Goal: Task Accomplishment & Management: Manage account settings

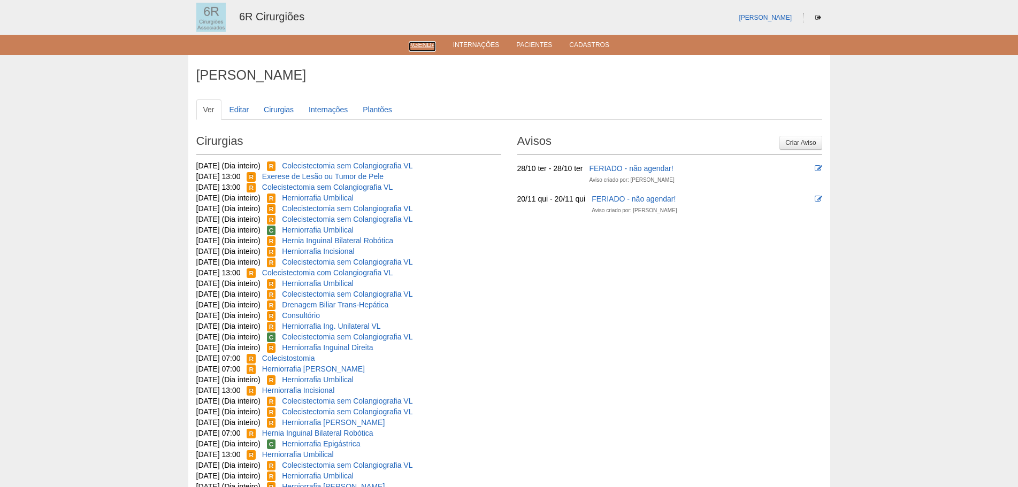
click at [415, 50] on link "Agenda" at bounding box center [422, 46] width 27 height 11
click at [425, 43] on link "Agenda" at bounding box center [422, 45] width 27 height 9
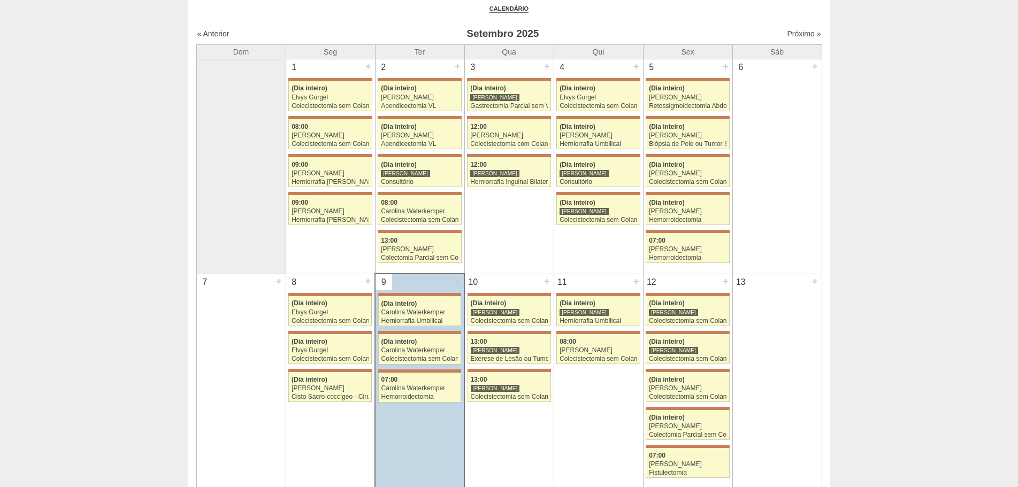
scroll to position [53, 0]
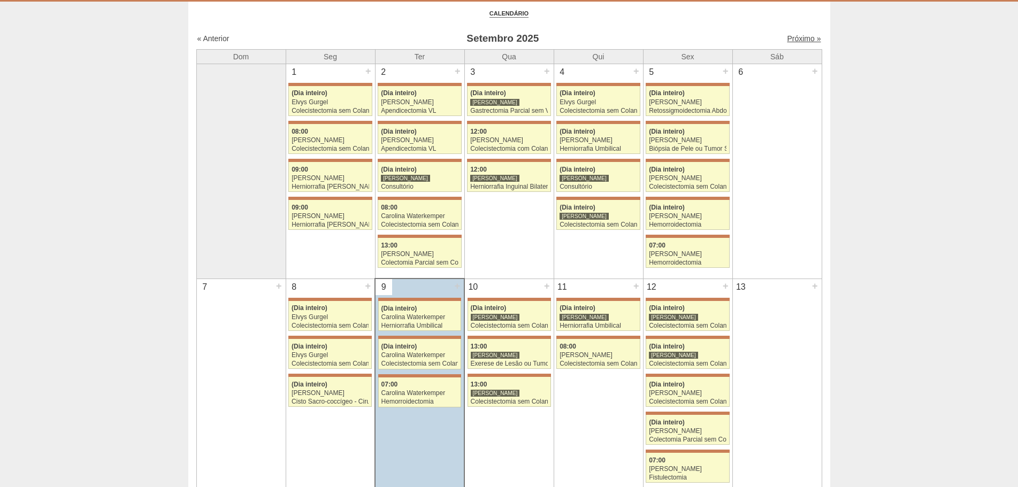
click at [798, 42] on link "Próximo »" at bounding box center [804, 38] width 34 height 9
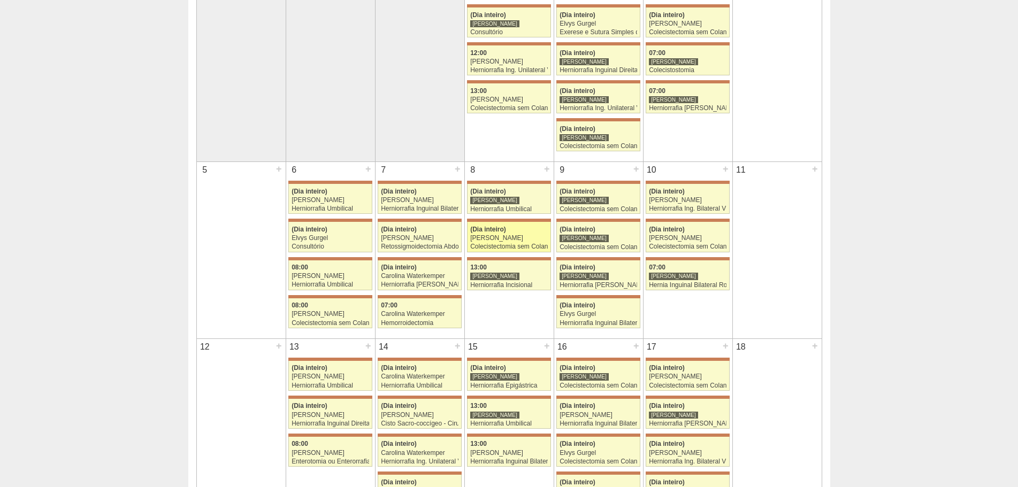
scroll to position [160, 0]
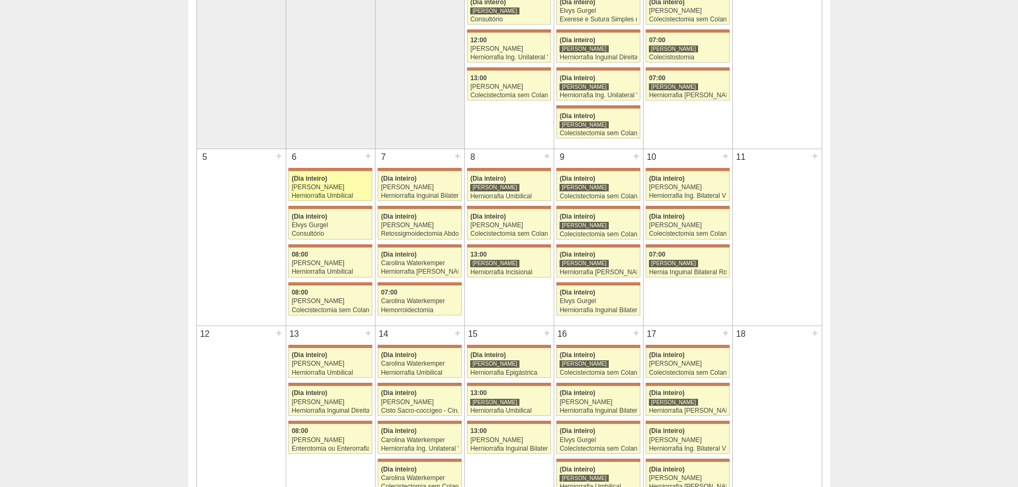
click at [311, 189] on div "Iara Bessa" at bounding box center [331, 187] width 78 height 7
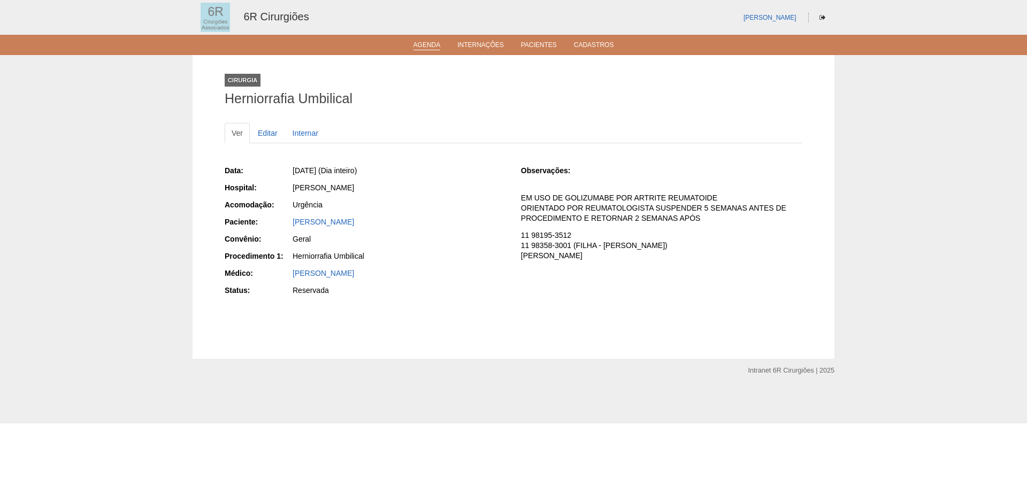
click at [425, 48] on link "Agenda" at bounding box center [426, 45] width 27 height 9
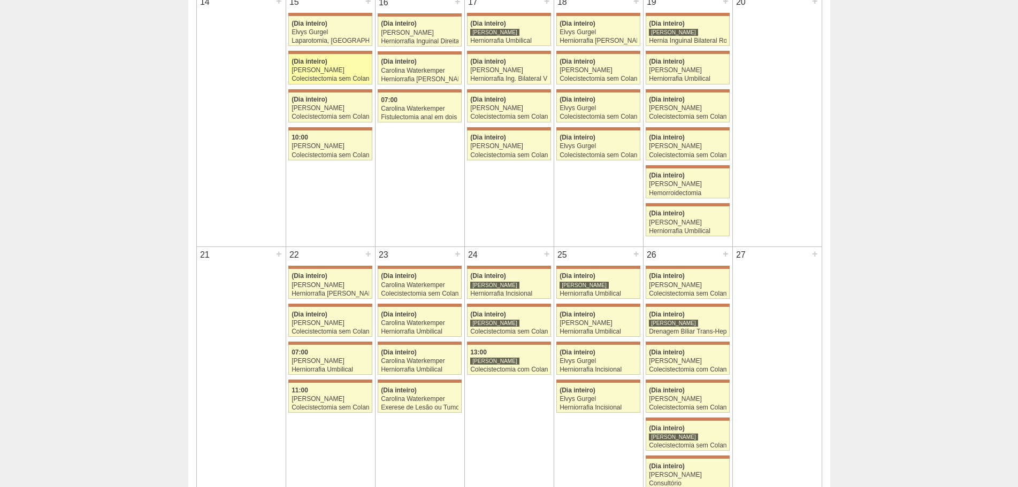
scroll to position [588, 0]
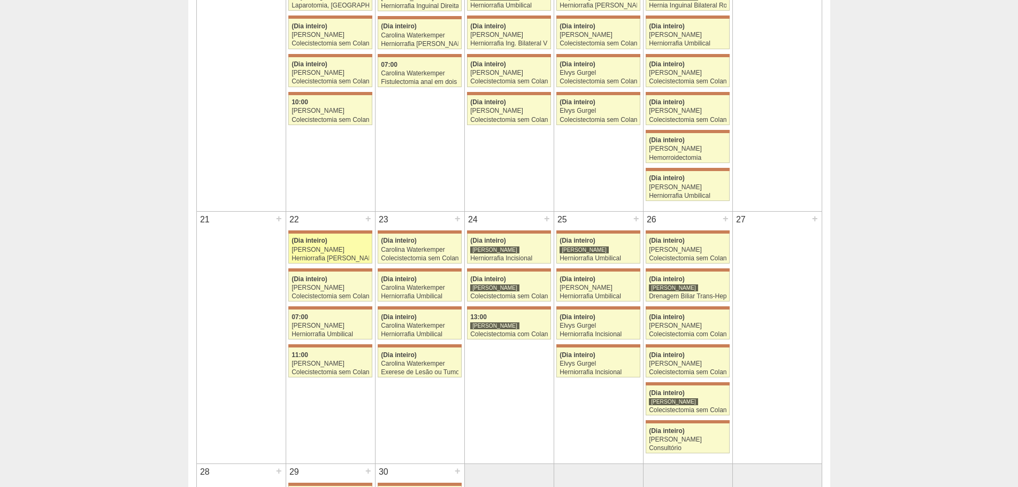
click at [331, 252] on div "[PERSON_NAME]" at bounding box center [331, 250] width 78 height 7
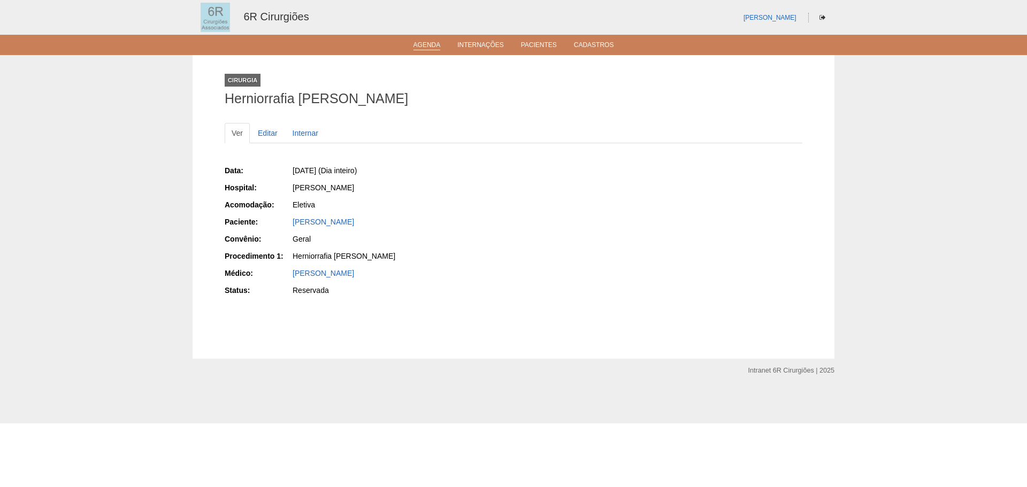
click at [433, 48] on link "Agenda" at bounding box center [426, 45] width 27 height 9
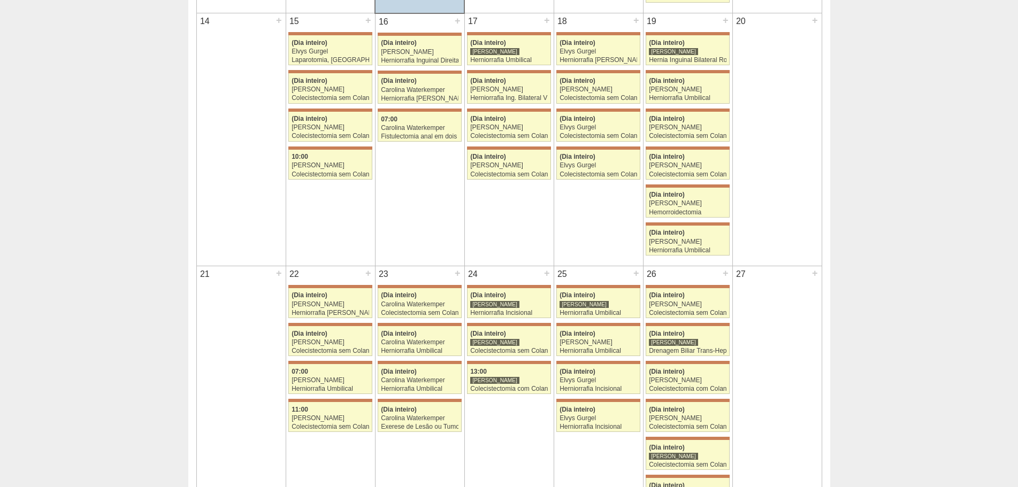
scroll to position [535, 0]
click at [325, 301] on div "[PERSON_NAME]" at bounding box center [331, 303] width 78 height 7
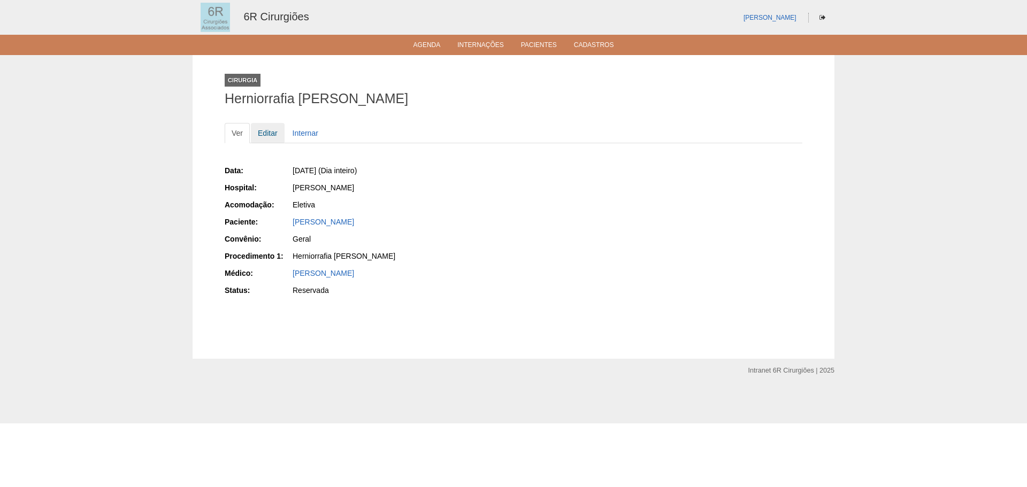
click at [272, 135] on link "Editar" at bounding box center [268, 133] width 34 height 20
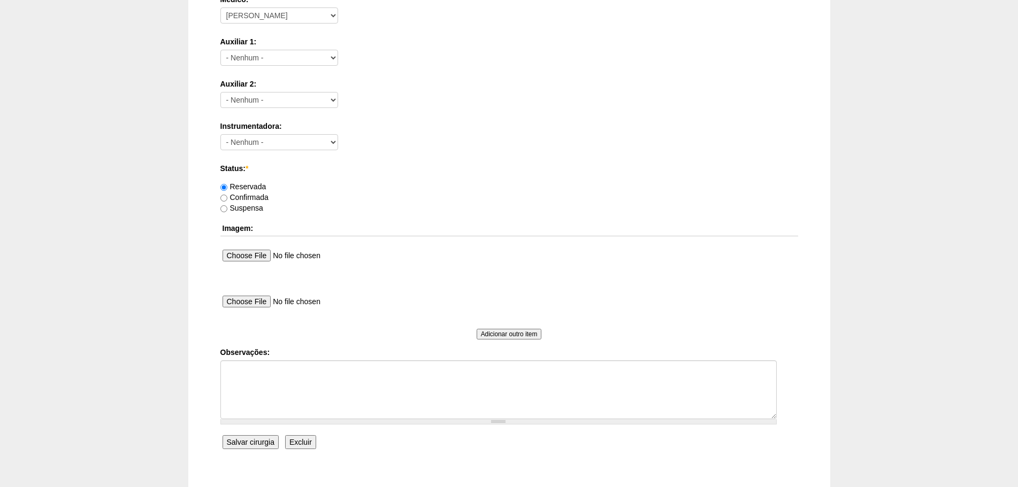
scroll to position [535, 0]
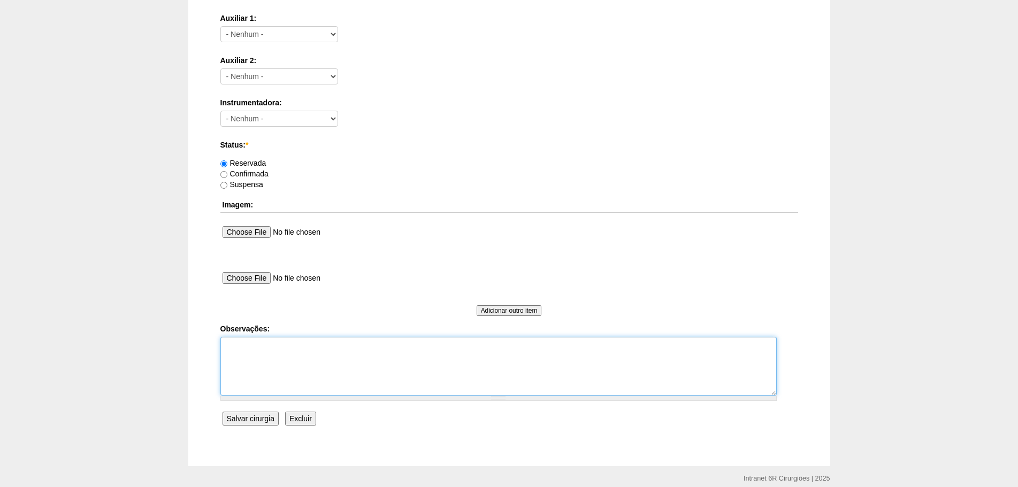
click at [288, 349] on textarea "Observações:" at bounding box center [498, 366] width 556 height 59
type textarea "HERNIA INGUINAL ESQUERDA VLP - DRA ALINE. REMARCAÇÃO"
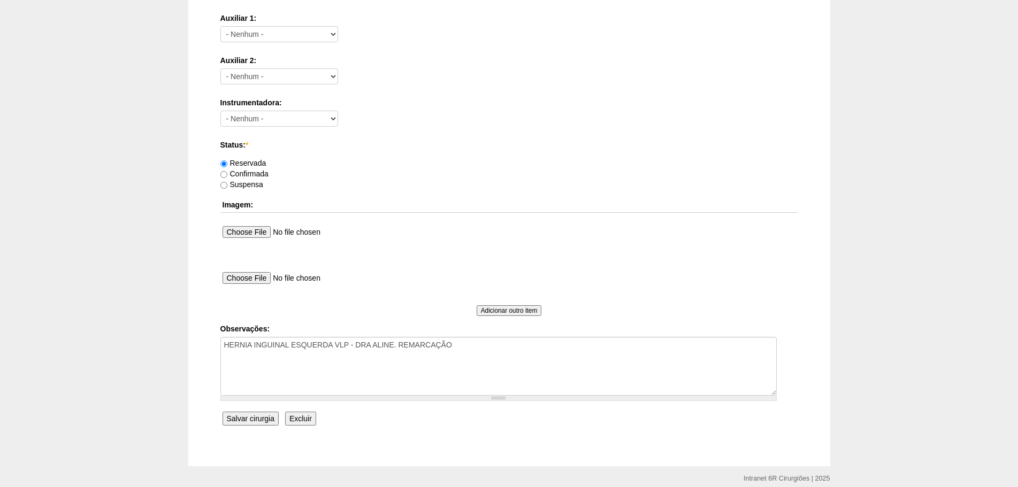
click at [239, 424] on input "Salvar cirurgia" at bounding box center [251, 419] width 56 height 14
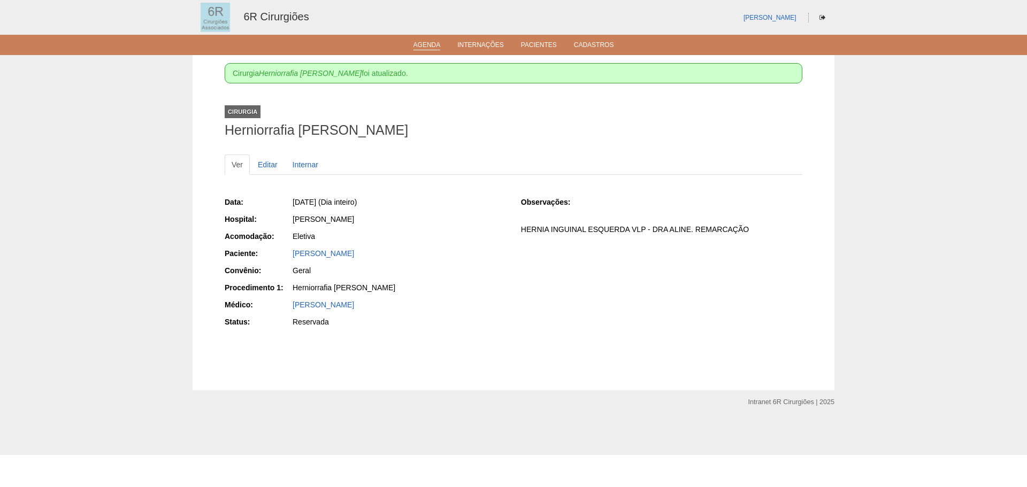
click at [434, 41] on li "Agenda" at bounding box center [427, 44] width 42 height 9
click at [428, 45] on link "Agenda" at bounding box center [426, 45] width 27 height 9
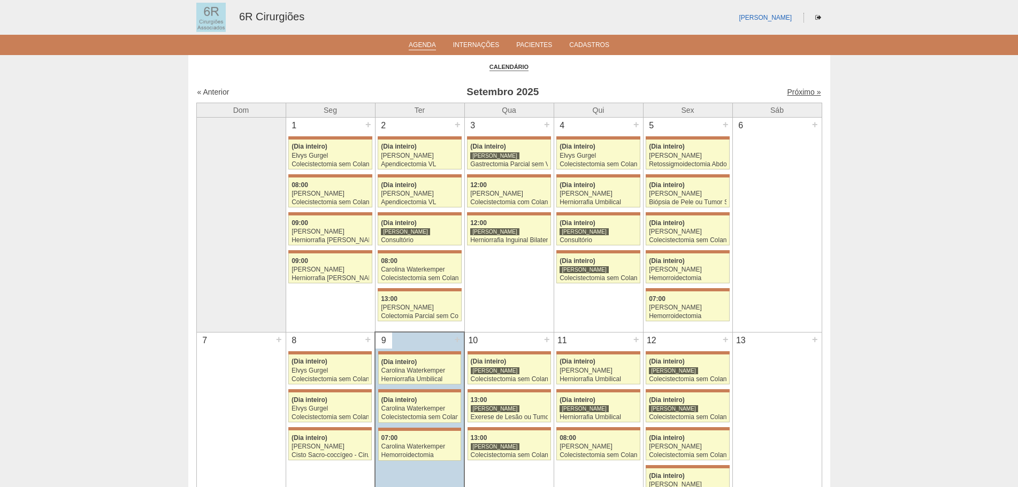
click at [795, 89] on link "Próximo »" at bounding box center [804, 92] width 34 height 9
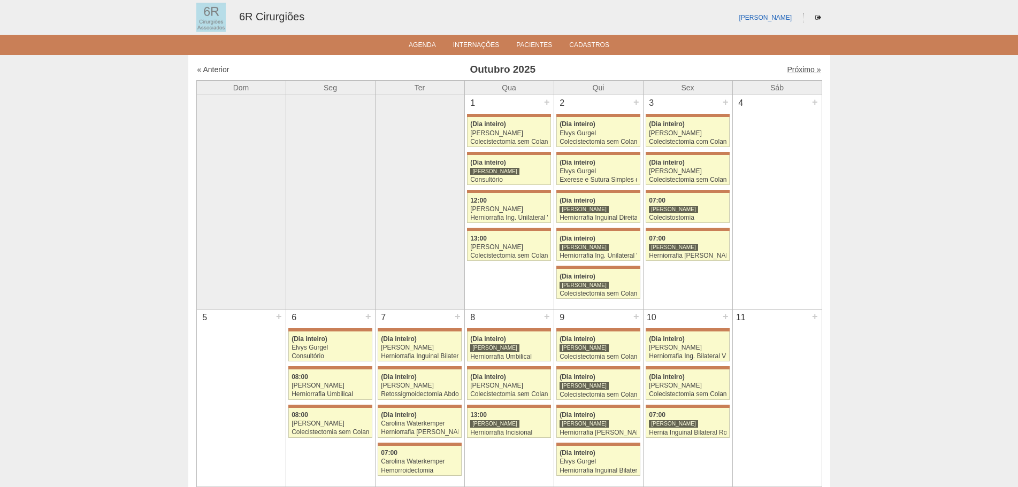
click at [799, 67] on link "Próximo »" at bounding box center [804, 69] width 34 height 9
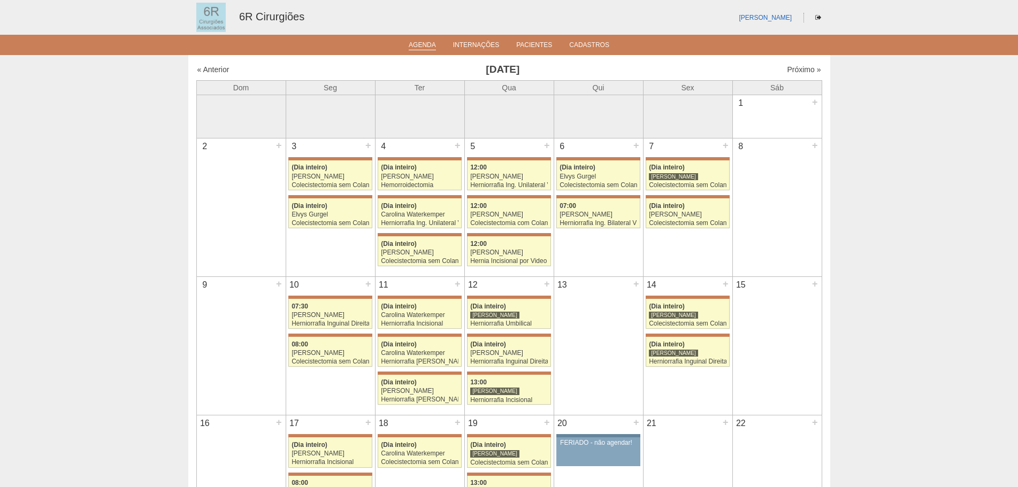
click at [423, 47] on link "Agenda" at bounding box center [422, 45] width 27 height 9
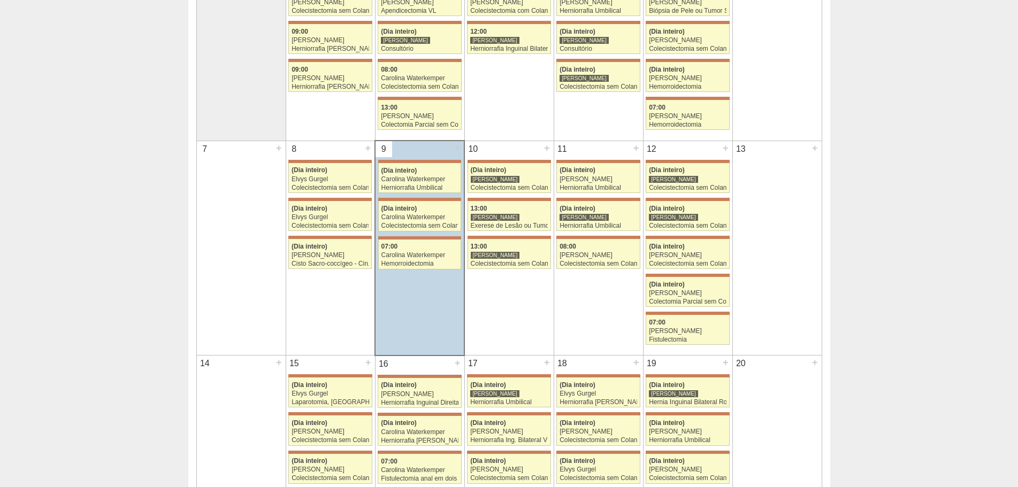
scroll to position [321, 0]
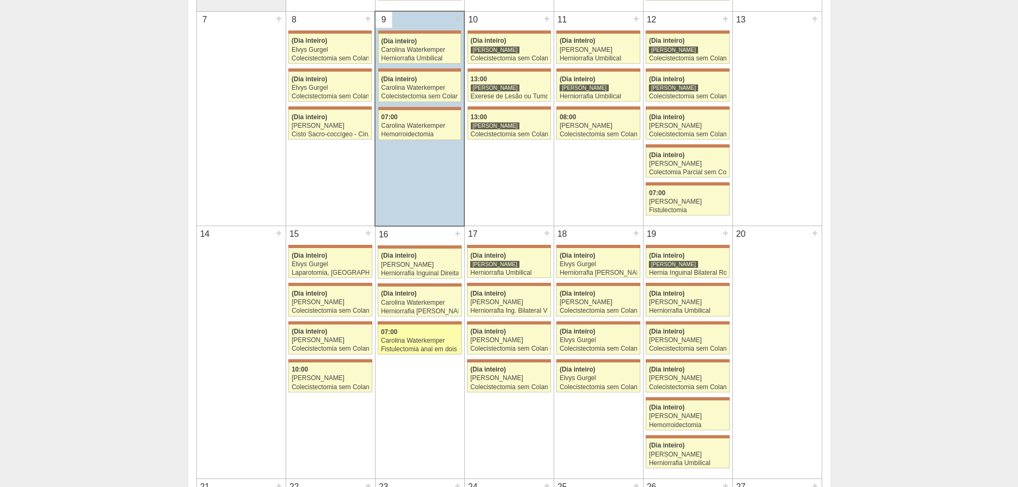
click at [401, 335] on div "07:00" at bounding box center [420, 332] width 78 height 7
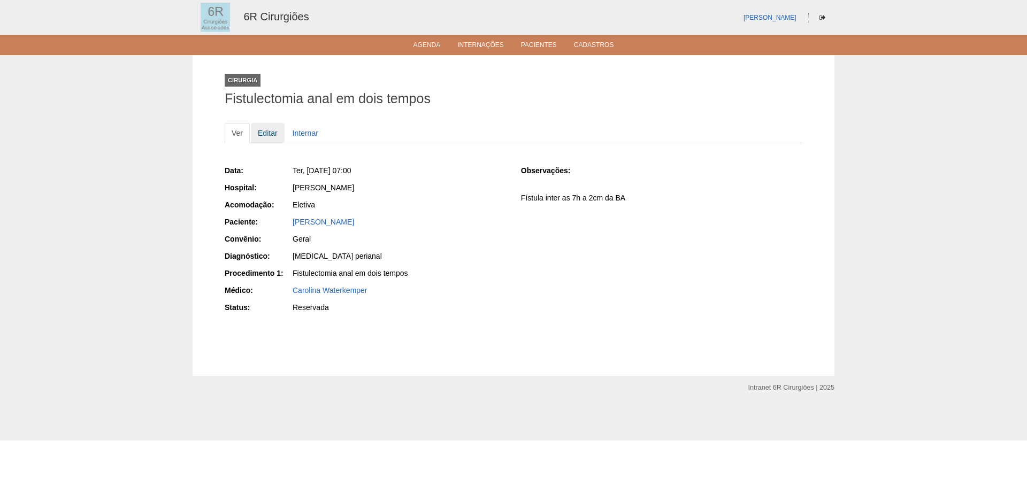
click at [264, 134] on link "Editar" at bounding box center [268, 133] width 34 height 20
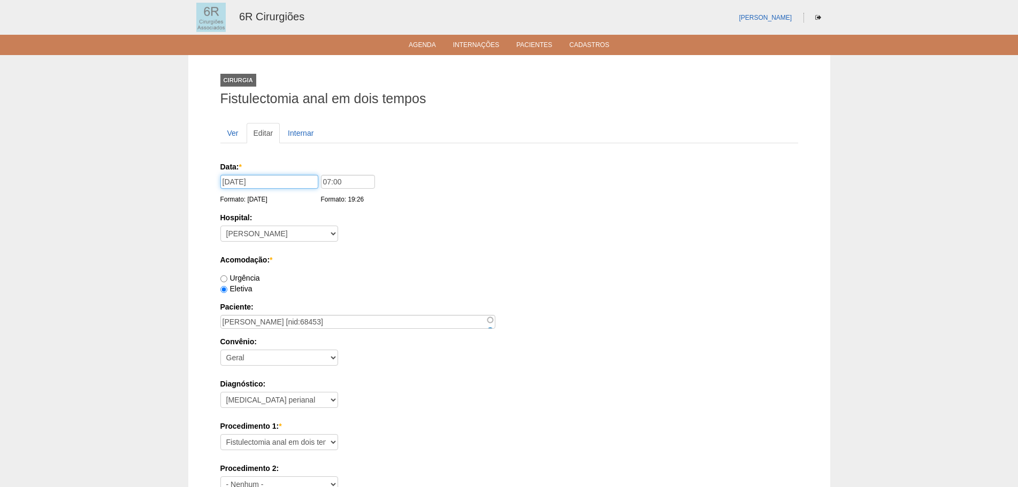
click at [258, 180] on input "[DATE]" at bounding box center [269, 182] width 98 height 14
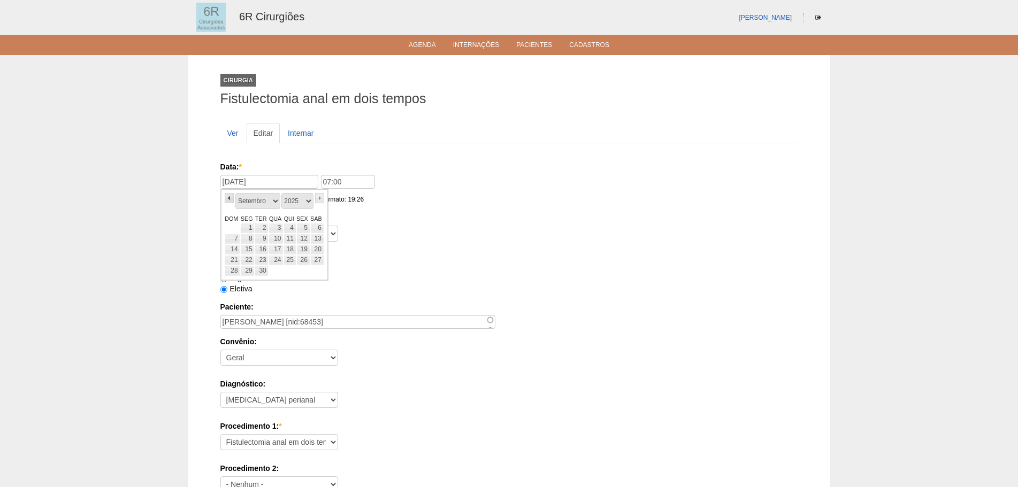
click at [230, 200] on link "«" at bounding box center [230, 198] width 10 height 10
click at [237, 281] on link "31" at bounding box center [233, 282] width 16 height 11
type input "[DATE]"
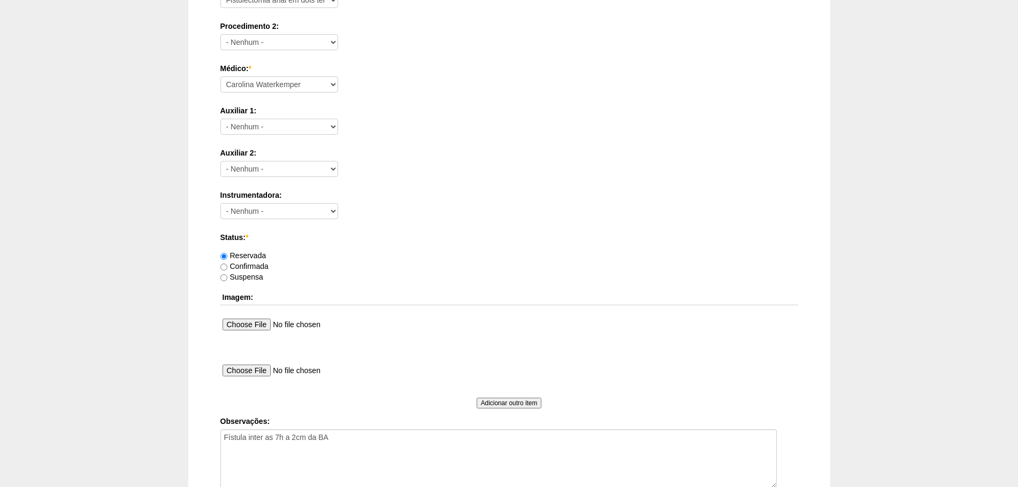
scroll to position [579, 0]
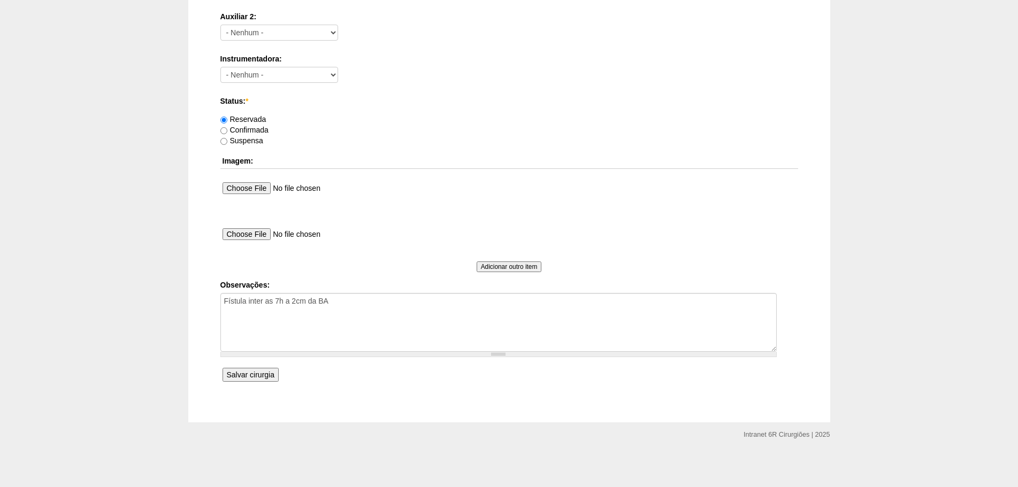
click at [253, 372] on input "Salvar cirurgia" at bounding box center [251, 375] width 56 height 14
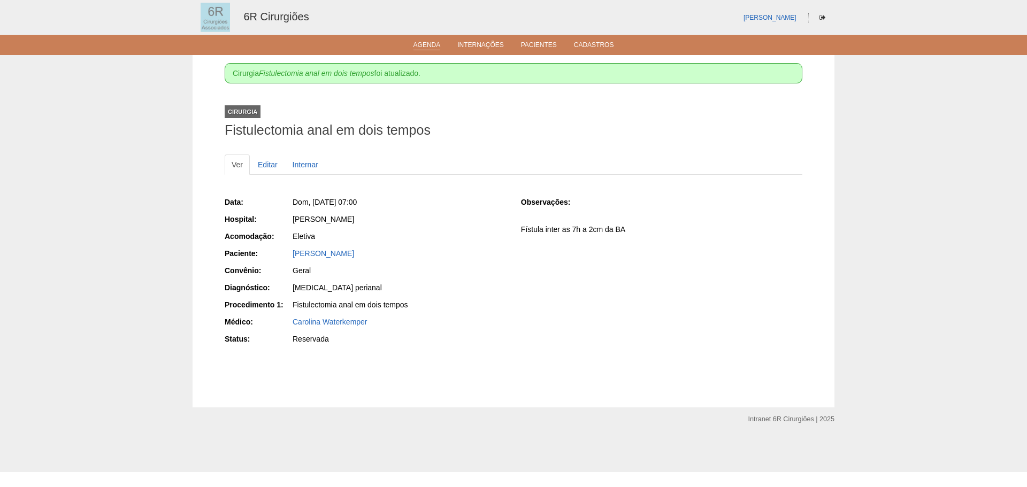
click at [408, 45] on li "Agenda" at bounding box center [427, 44] width 42 height 9
click at [424, 42] on link "Agenda" at bounding box center [426, 45] width 27 height 9
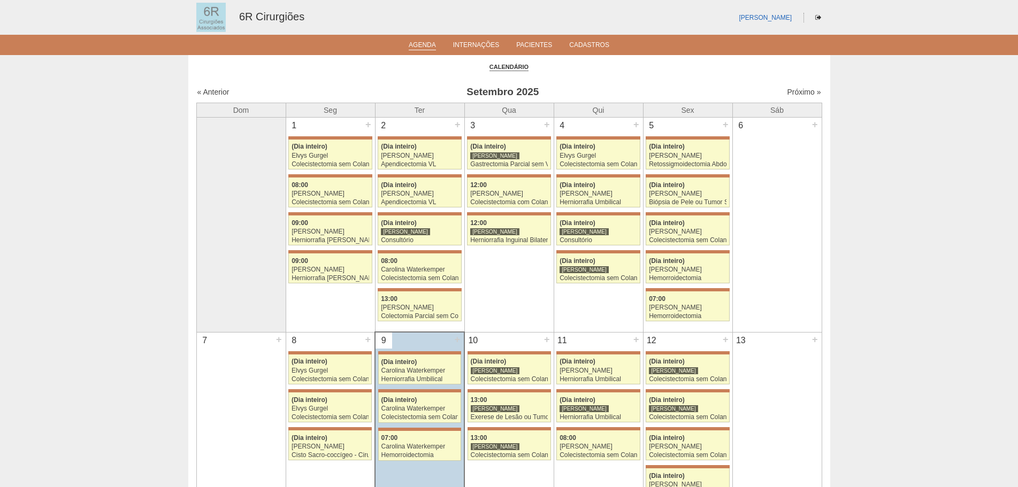
click at [798, 86] on div "« Anterior Setembro 2025 Próximo »" at bounding box center [509, 94] width 626 height 17
click at [798, 95] on link "Próximo »" at bounding box center [804, 92] width 34 height 9
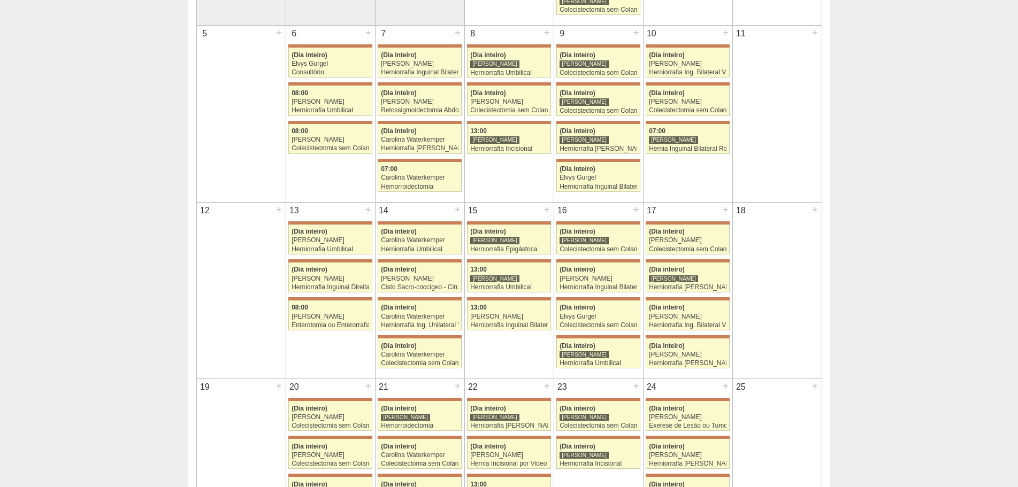
scroll to position [284, 0]
click at [342, 75] on div "Consultório" at bounding box center [331, 73] width 78 height 7
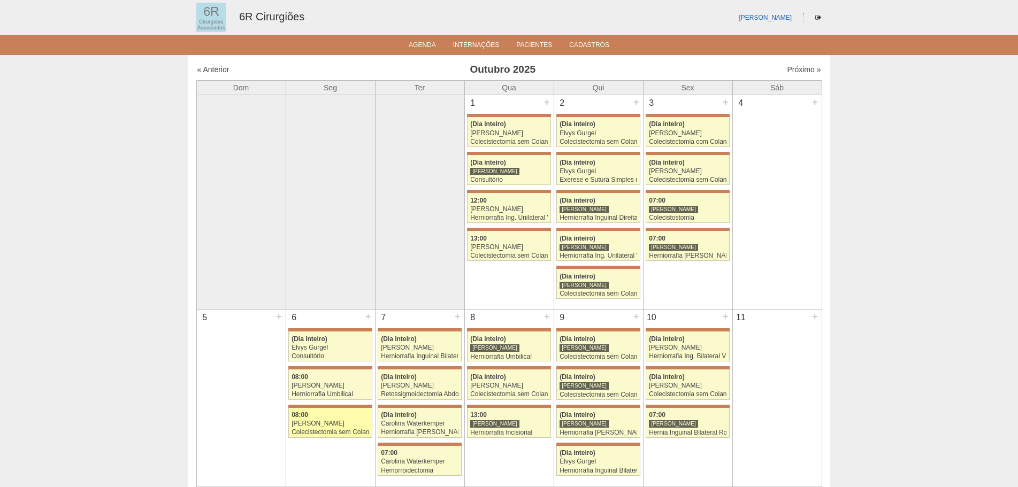
scroll to position [284, 0]
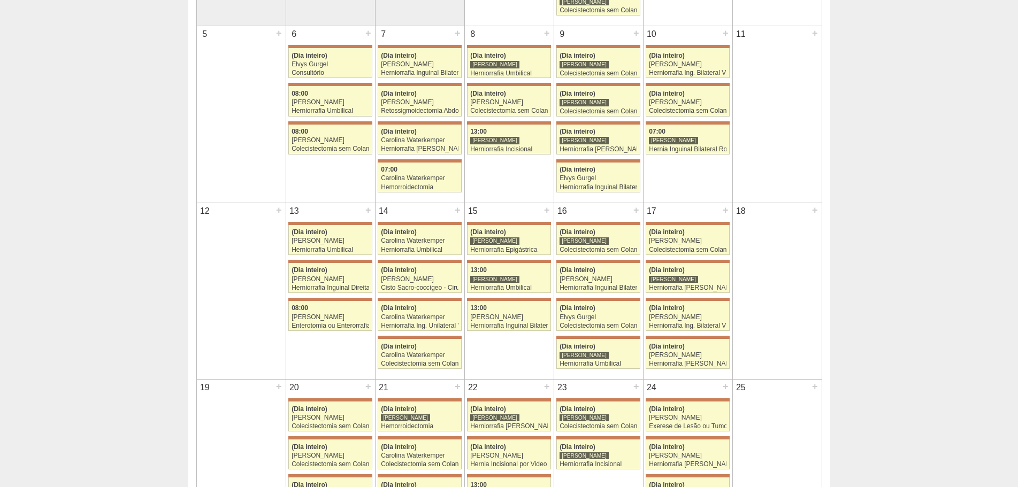
click at [408, 437] on div at bounding box center [419, 437] width 83 height 3
click at [411, 422] on div "[PERSON_NAME]" at bounding box center [405, 418] width 49 height 8
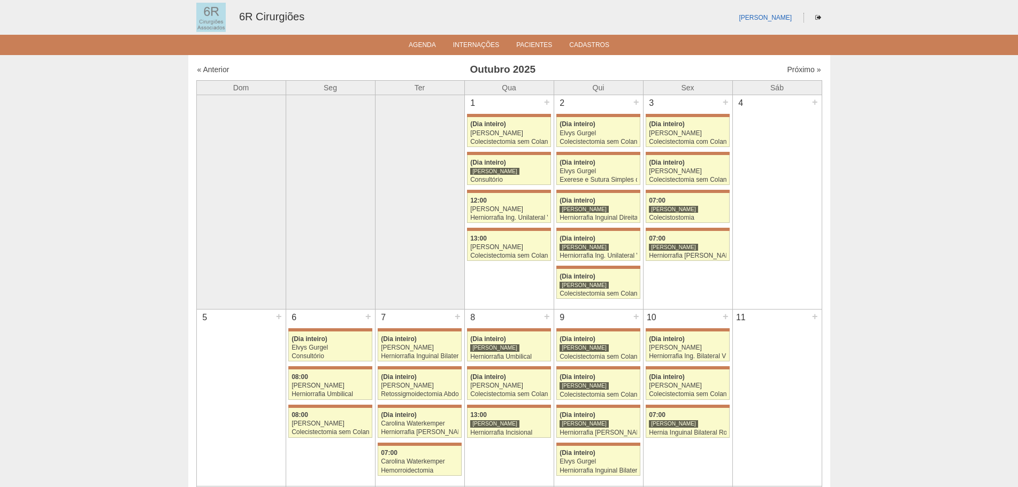
click at [806, 70] on link "Próximo »" at bounding box center [804, 69] width 34 height 9
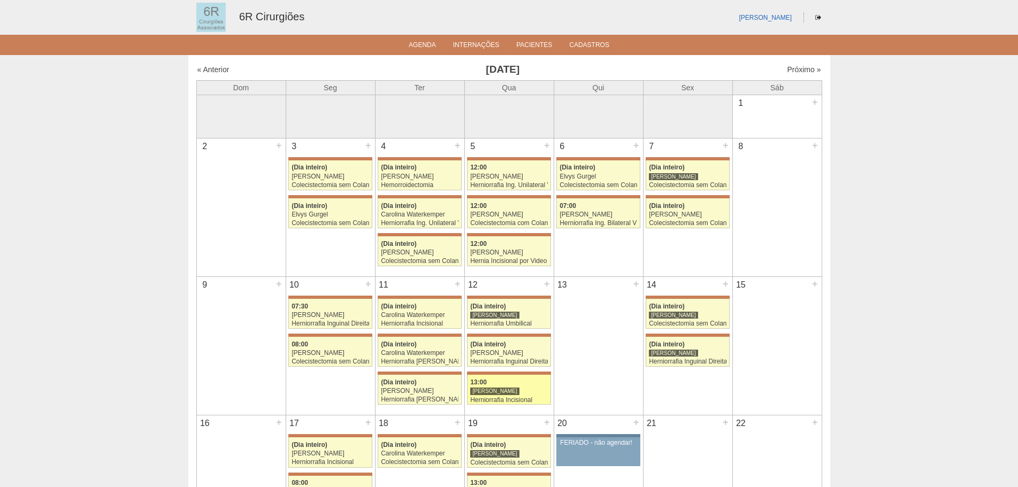
click at [541, 382] on div "13:00" at bounding box center [509, 382] width 78 height 7
click at [548, 265] on link "71648 Bruno Bulisani 12:00 Murilo Rocha Hernia Incisional por Video Hospital Ma…" at bounding box center [508, 251] width 83 height 30
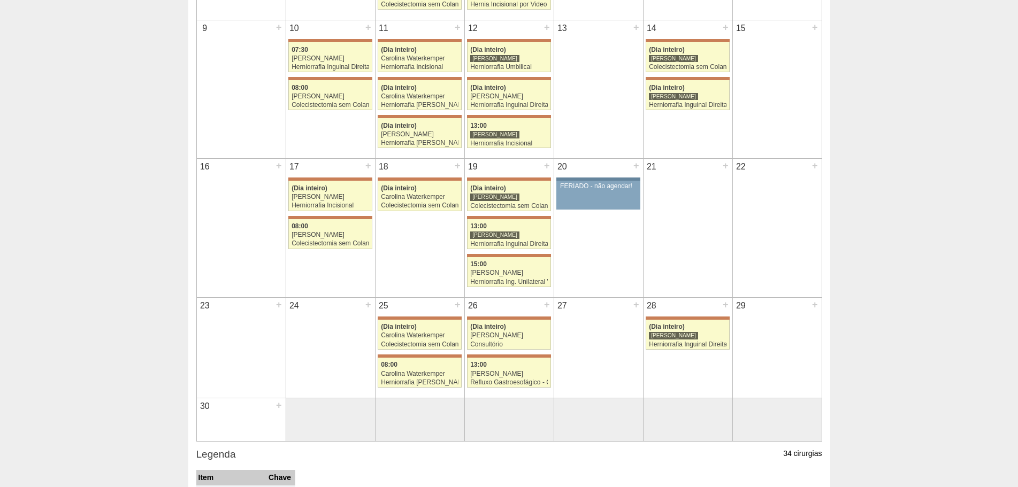
scroll to position [267, 0]
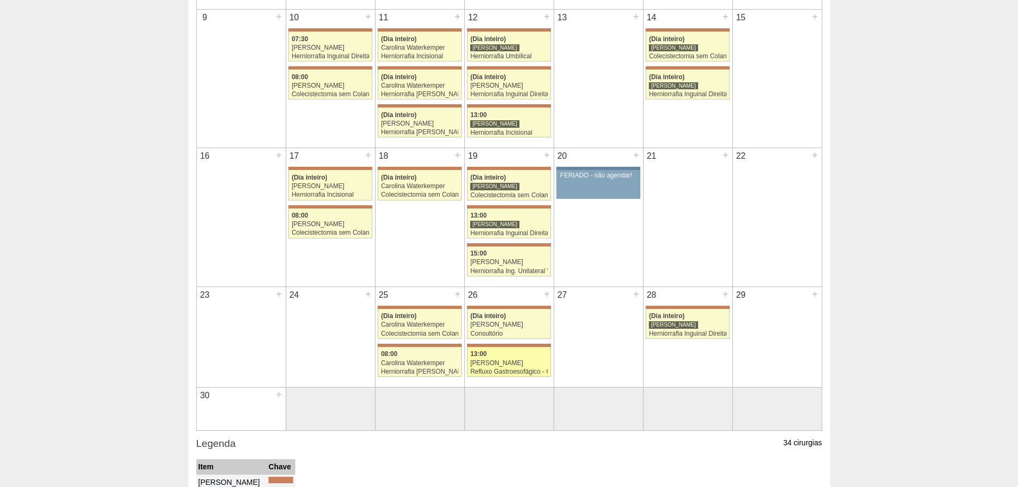
click at [539, 356] on div "13:00" at bounding box center [509, 354] width 78 height 7
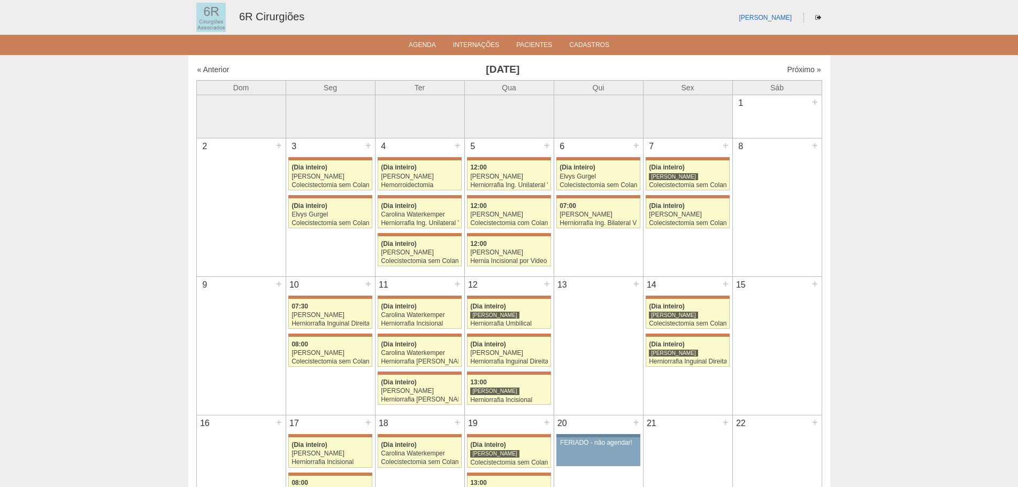
scroll to position [267, 0]
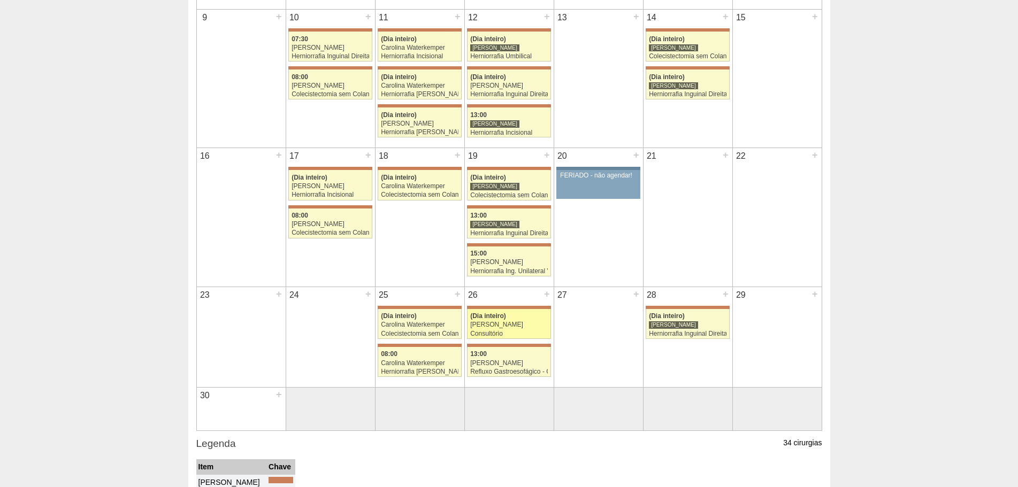
click at [528, 324] on div "[PERSON_NAME]" at bounding box center [509, 324] width 78 height 7
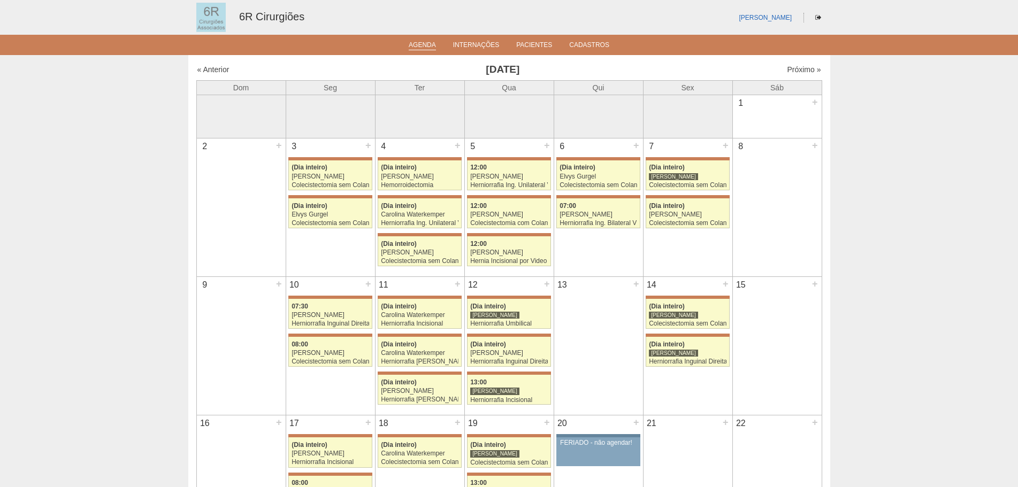
click at [430, 49] on link "Agenda" at bounding box center [422, 45] width 27 height 9
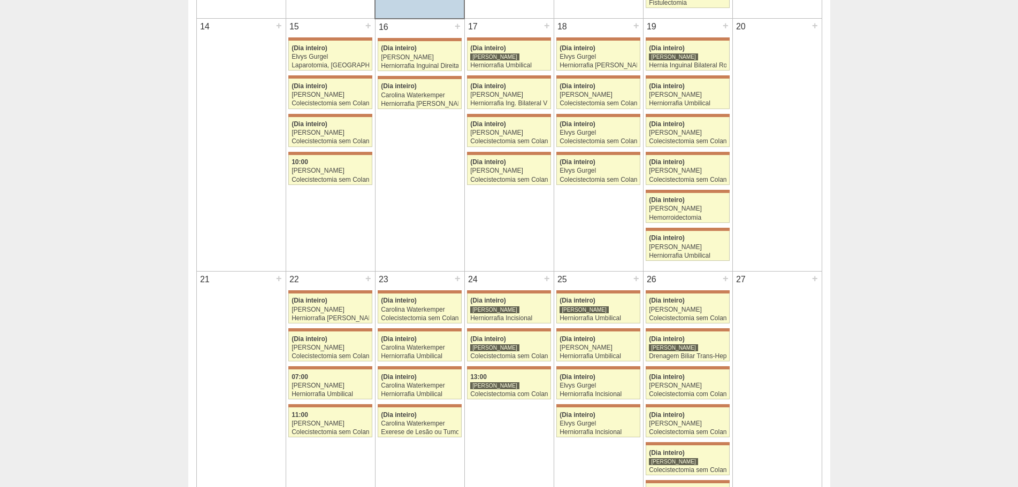
scroll to position [535, 0]
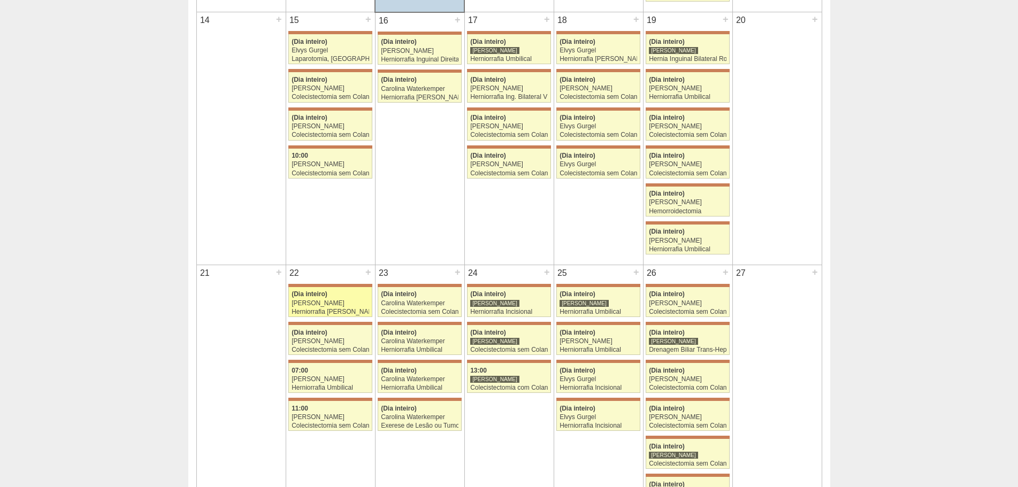
click at [341, 315] on div "Herniorrafia [PERSON_NAME]" at bounding box center [331, 312] width 78 height 7
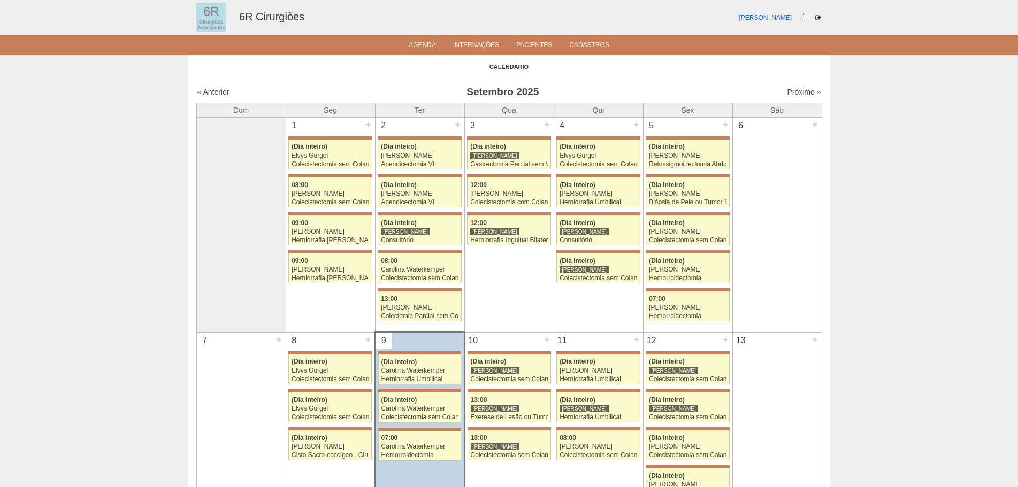
scroll to position [535, 0]
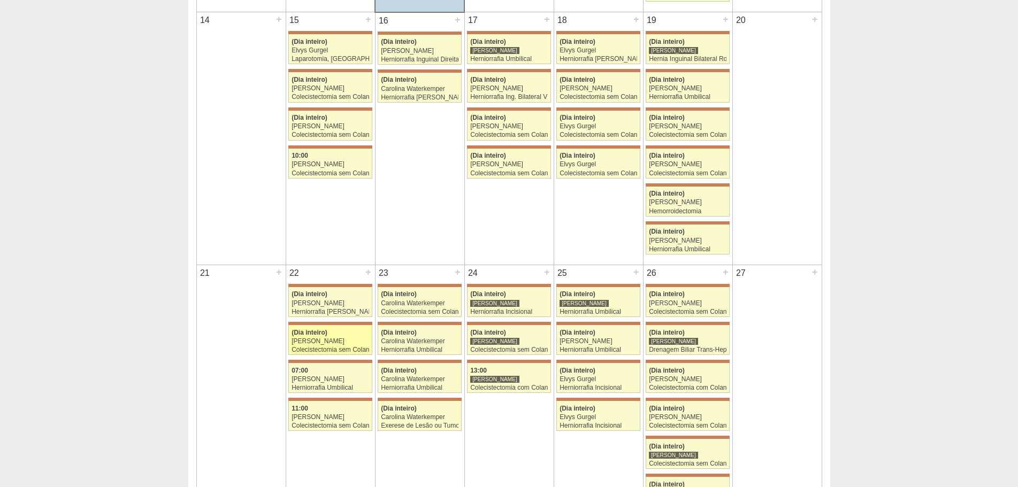
click at [359, 343] on div "[PERSON_NAME]" at bounding box center [331, 341] width 78 height 7
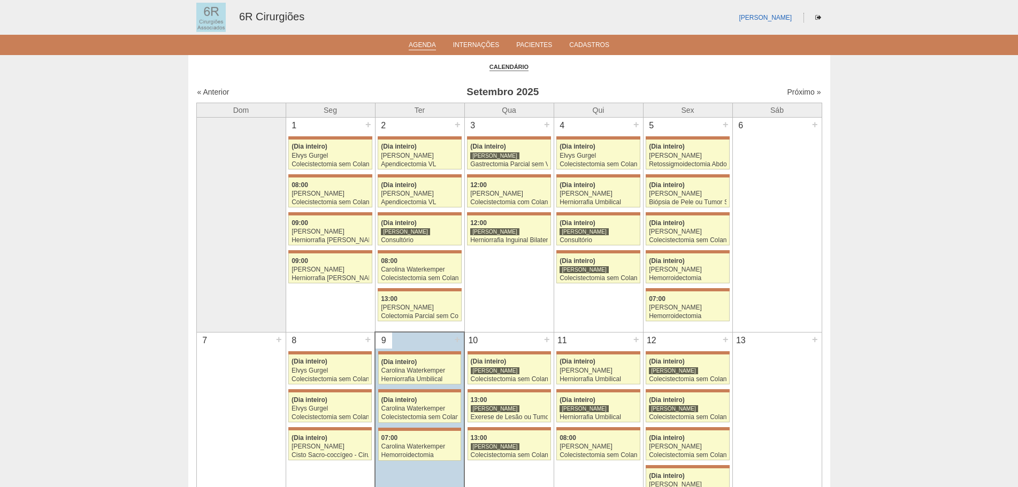
scroll to position [535, 0]
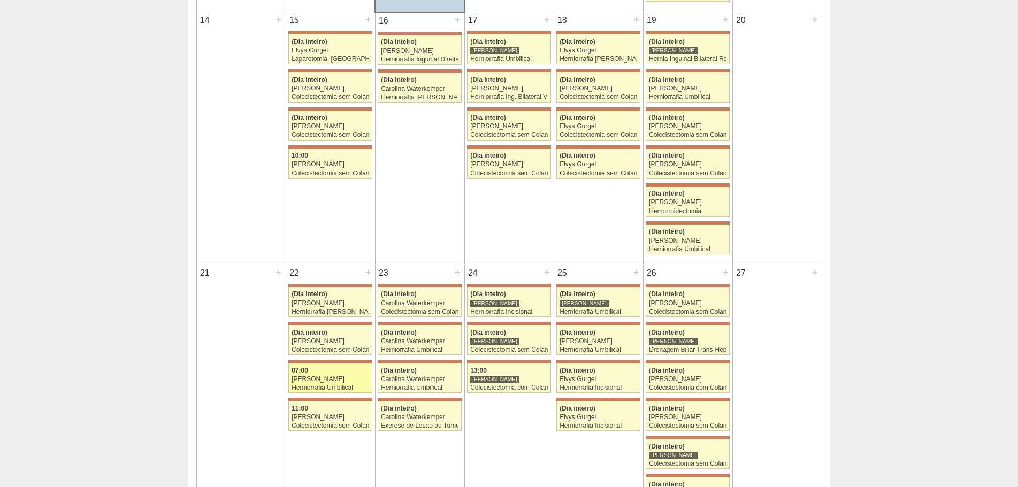
click at [346, 393] on link "71460 [PERSON_NAME] 07:00 [PERSON_NAME] Herniorrafia Umbilical [GEOGRAPHIC_DATA…" at bounding box center [329, 378] width 83 height 30
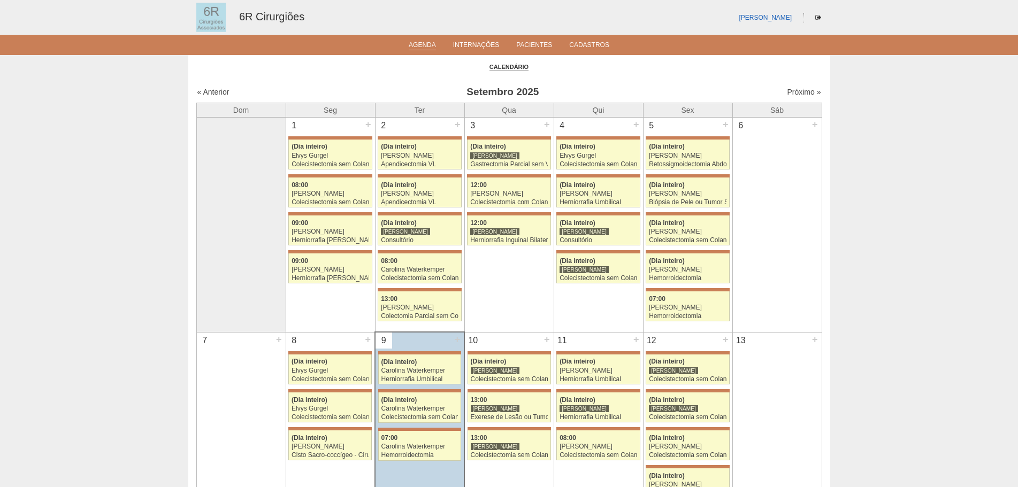
scroll to position [535, 0]
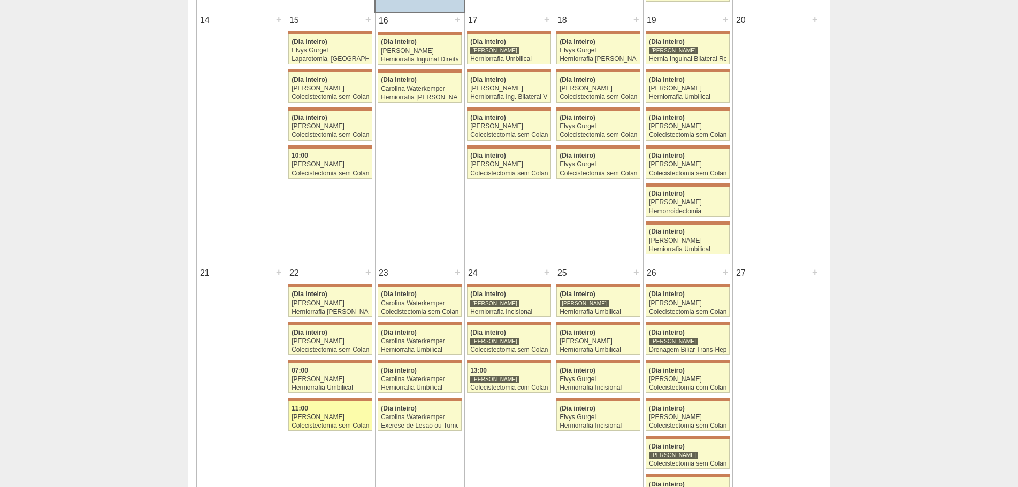
click at [322, 423] on div "Colecistectomia sem Colangiografia VL" at bounding box center [331, 426] width 78 height 7
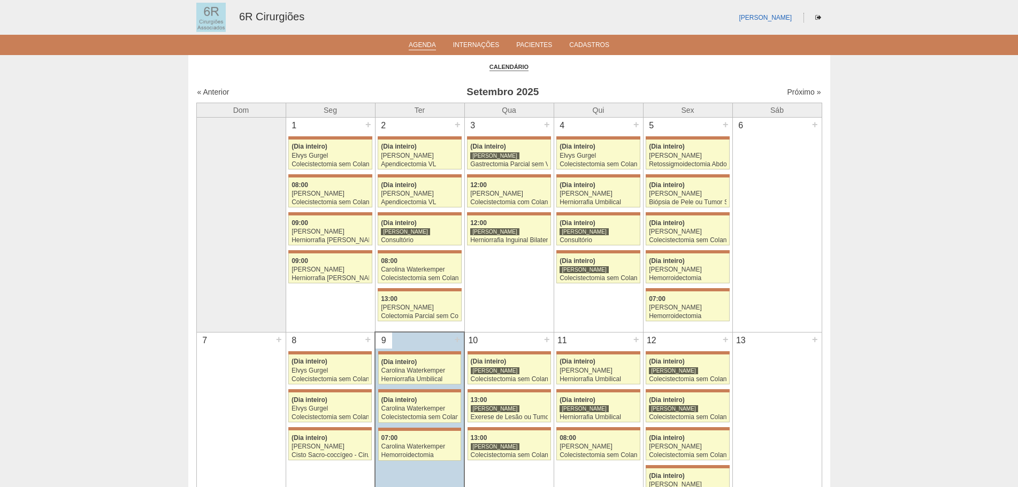
scroll to position [535, 0]
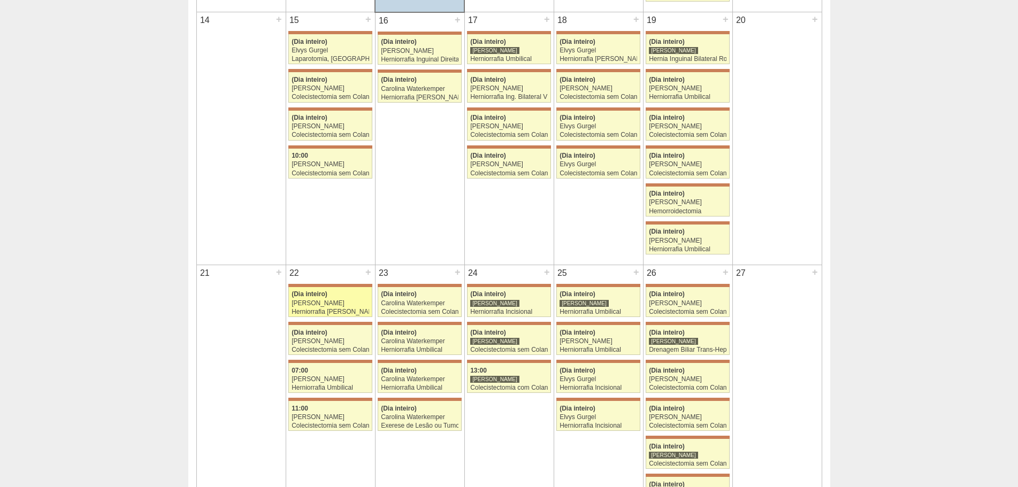
click at [343, 292] on div "(Dia inteiro)" at bounding box center [331, 294] width 78 height 7
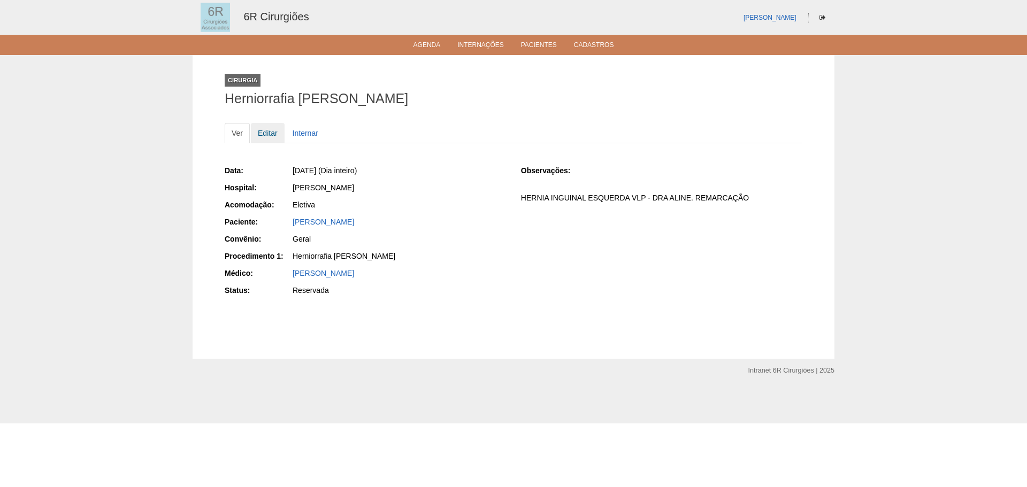
click at [255, 133] on link "Editar" at bounding box center [268, 133] width 34 height 20
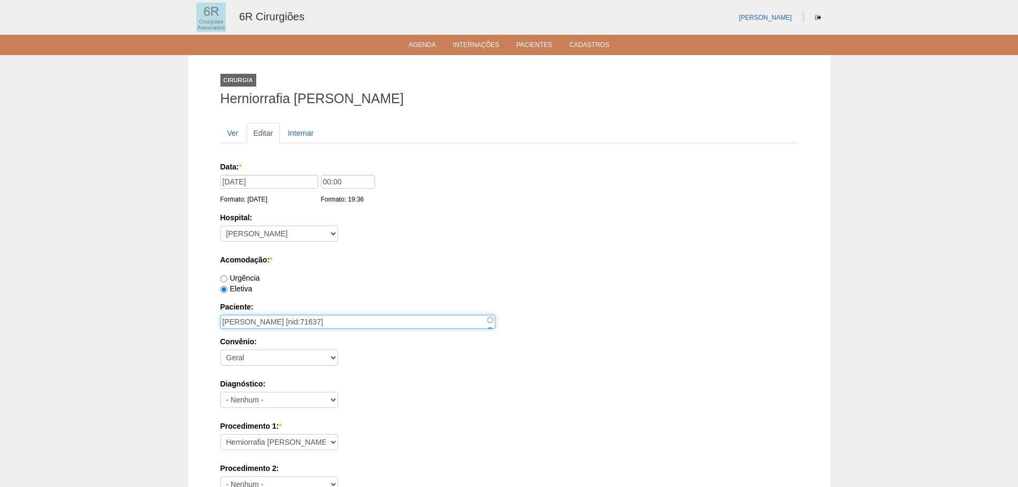
click at [378, 323] on input "[PERSON_NAME] [nid:71637]" at bounding box center [357, 322] width 275 height 14
type input "JOAO BATISTA PAVANI"
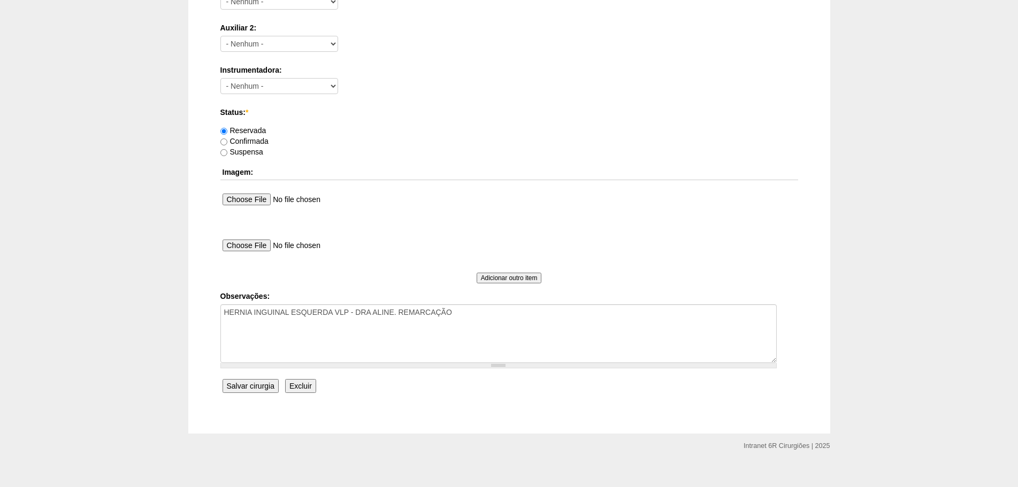
scroll to position [579, 0]
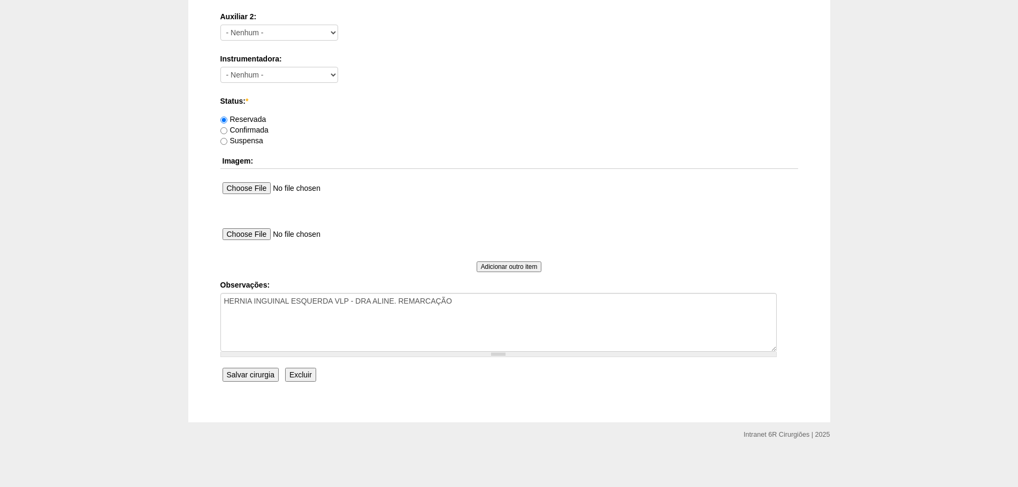
click at [256, 373] on input "Salvar cirurgia" at bounding box center [251, 375] width 56 height 14
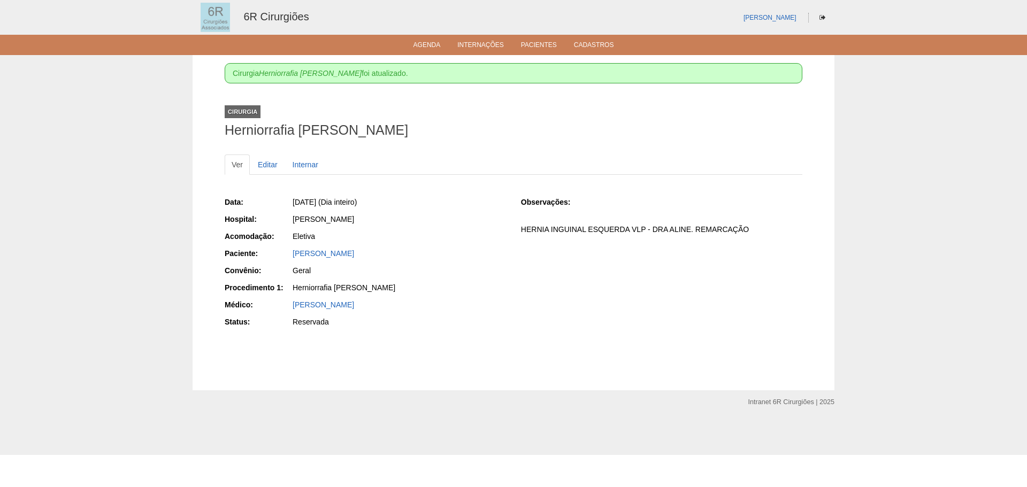
drag, startPoint x: 361, startPoint y: 251, endPoint x: 288, endPoint y: 250, distance: 72.2
click at [288, 250] on div "Paciente: [PERSON_NAME]" at bounding box center [365, 254] width 281 height 13
copy div "Paciente: [PERSON_NAME]"
click at [420, 37] on ul "Agenda Internações Pacientes Cadastros" at bounding box center [513, 45] width 1027 height 20
click at [423, 44] on link "Agenda" at bounding box center [426, 45] width 27 height 9
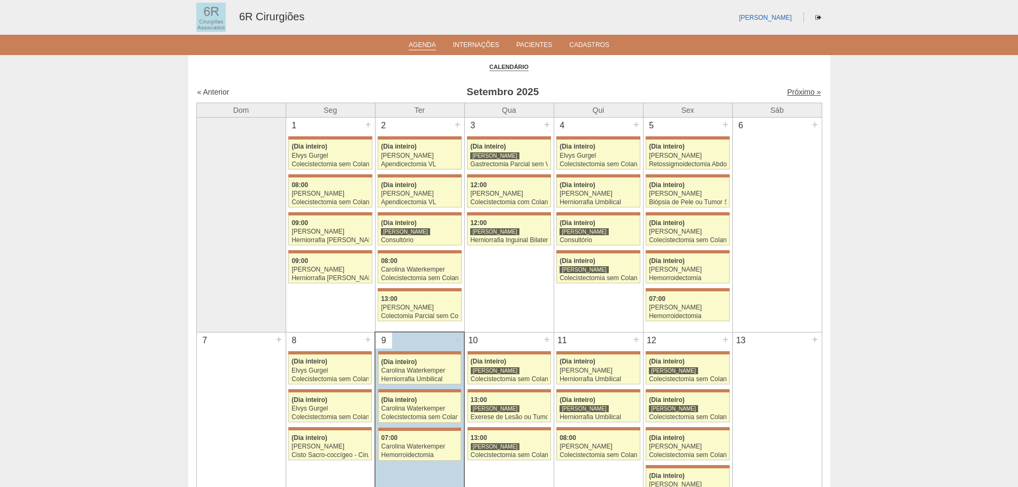
click at [798, 91] on link "Próximo »" at bounding box center [804, 92] width 34 height 9
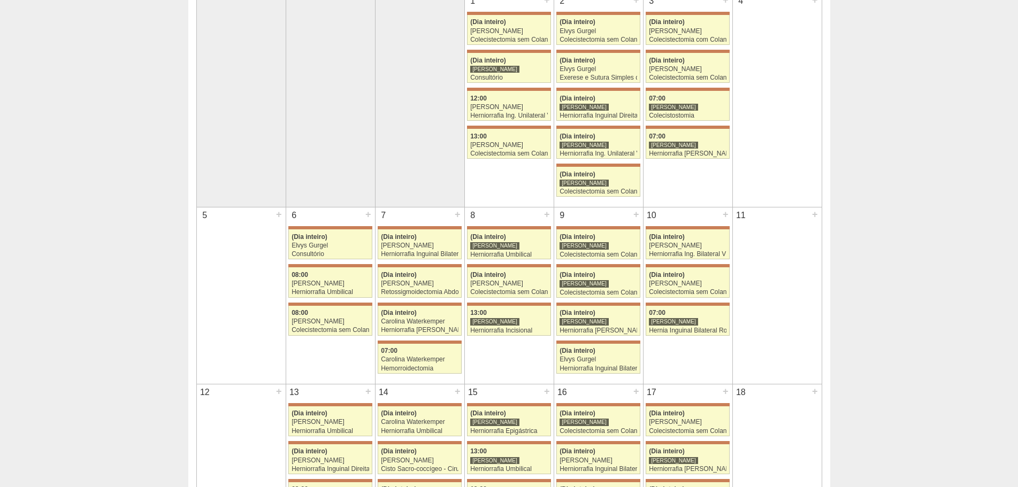
scroll to position [107, 0]
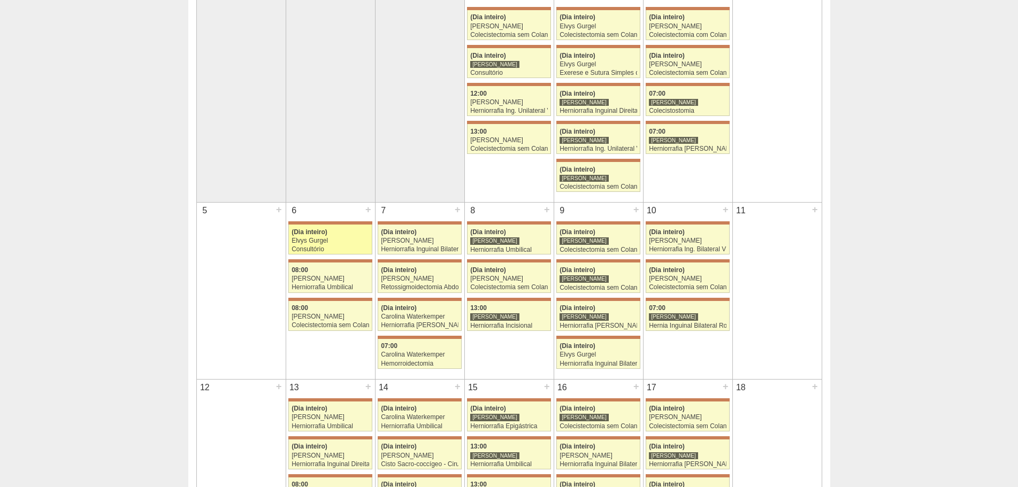
click at [332, 236] on link "71507 Bruno Bulisani (Dia inteiro) Elvys Gurgel Consultório Hospital Maria Brai…" at bounding box center [329, 240] width 83 height 30
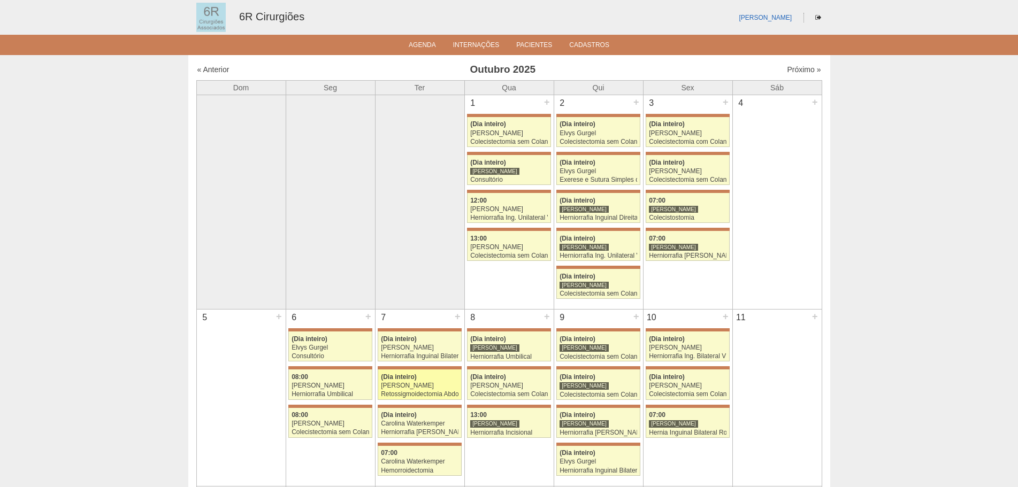
scroll to position [107, 0]
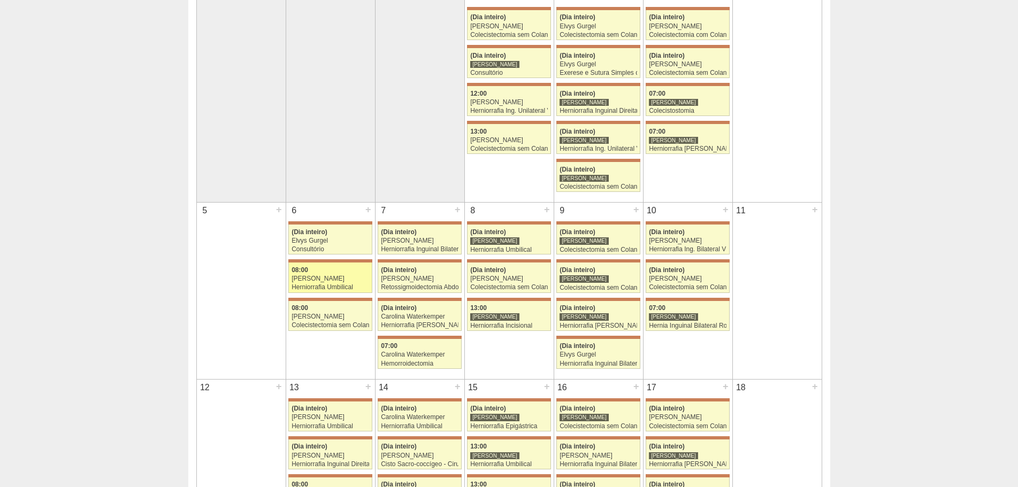
click at [354, 274] on link "71636 Bruno Bulisani 08:00 Aline Zanon Herniorrafia Umbilical Hospital Maria Br…" at bounding box center [329, 278] width 83 height 30
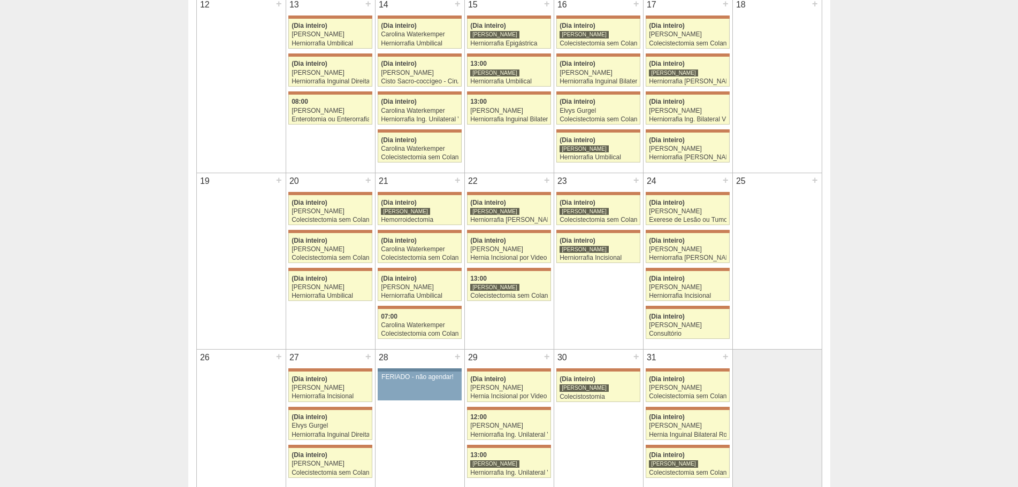
scroll to position [588, 0]
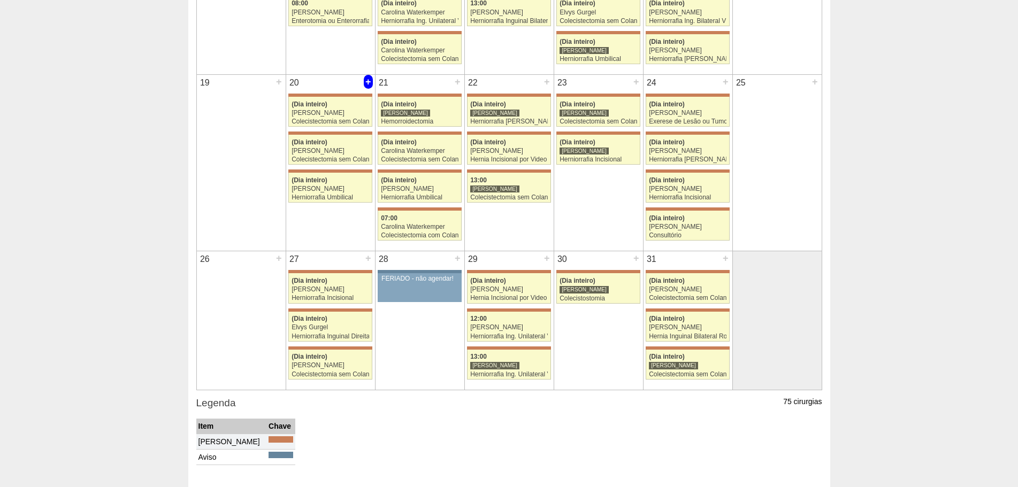
click at [369, 82] on div "+" at bounding box center [368, 82] width 9 height 14
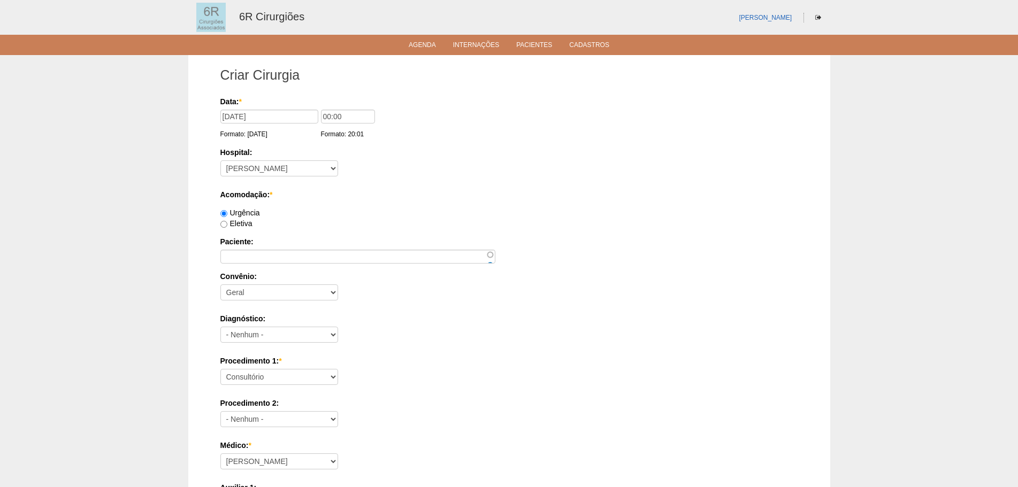
click at [244, 228] on div "Eletiva" at bounding box center [509, 223] width 578 height 11
click at [247, 218] on div "Eletiva" at bounding box center [509, 223] width 578 height 11
click at [242, 227] on label "Eletiva" at bounding box center [236, 223] width 32 height 9
click at [227, 227] on input "Eletiva" at bounding box center [223, 224] width 7 height 7
radio input "true"
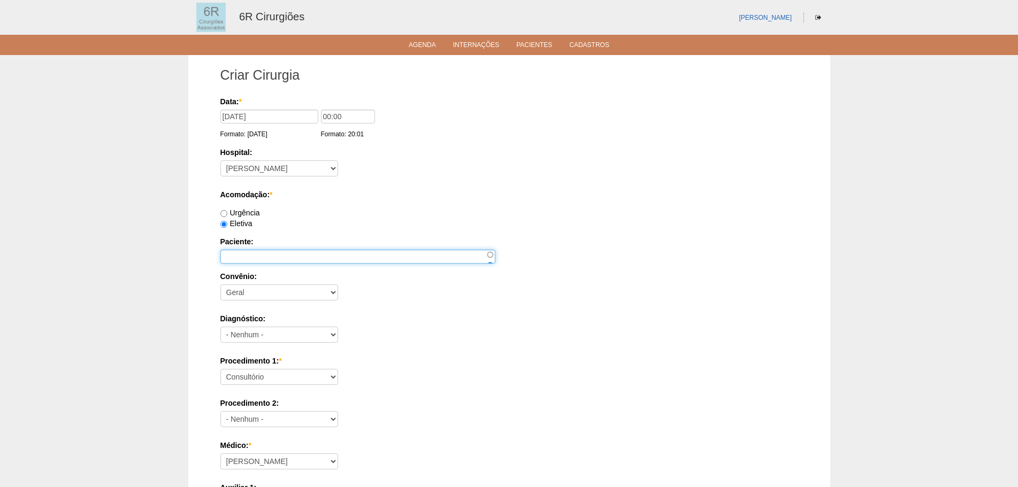
click at [283, 256] on input "Paciente:" at bounding box center [357, 257] width 275 height 14
paste input "GENTIL DE OLIVEIRA"
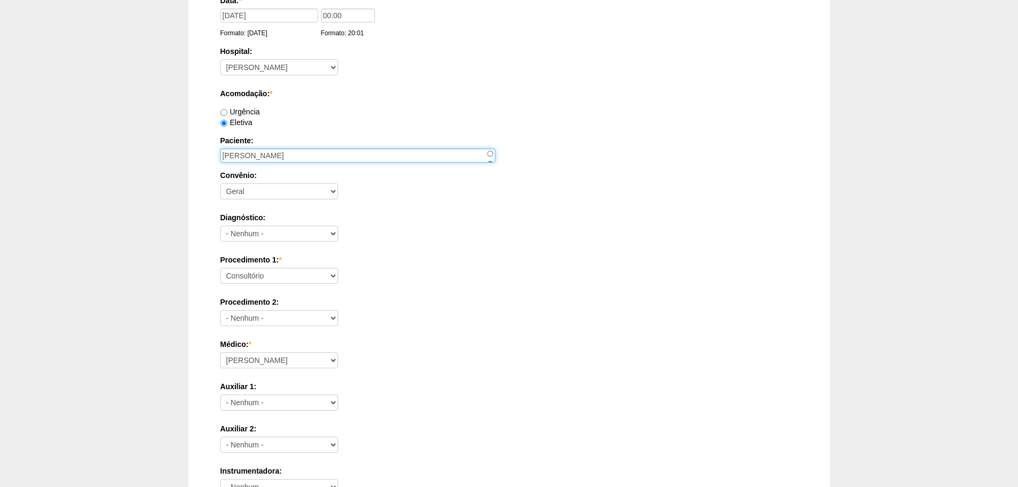
scroll to position [107, 0]
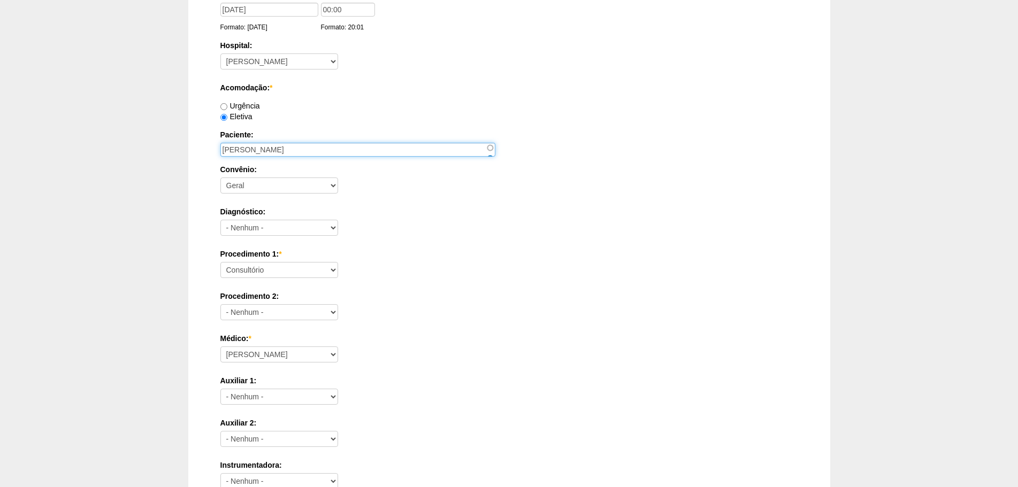
type input "GENTIL DE OLIVEIRA"
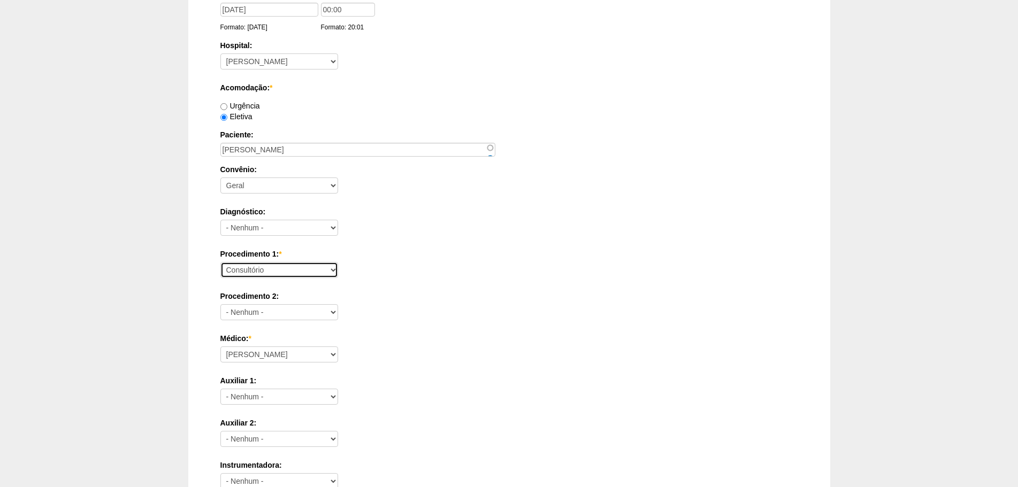
click at [301, 266] on select "Consultório Abscesso Hepático - Drenagem Abscesso perianal Amputação Abdômino P…" at bounding box center [279, 270] width 118 height 16
select select "66639"
click at [220, 262] on select "Consultório Abscesso Hepático - Drenagem Abscesso perianal Amputação Abdômino P…" at bounding box center [279, 270] width 118 height 16
click at [310, 361] on select "Aline Zanon Bariatricas Bruno Bulisani Bruno Oliveira Carolina Waterkemper Elvy…" at bounding box center [279, 355] width 118 height 16
select select "70"
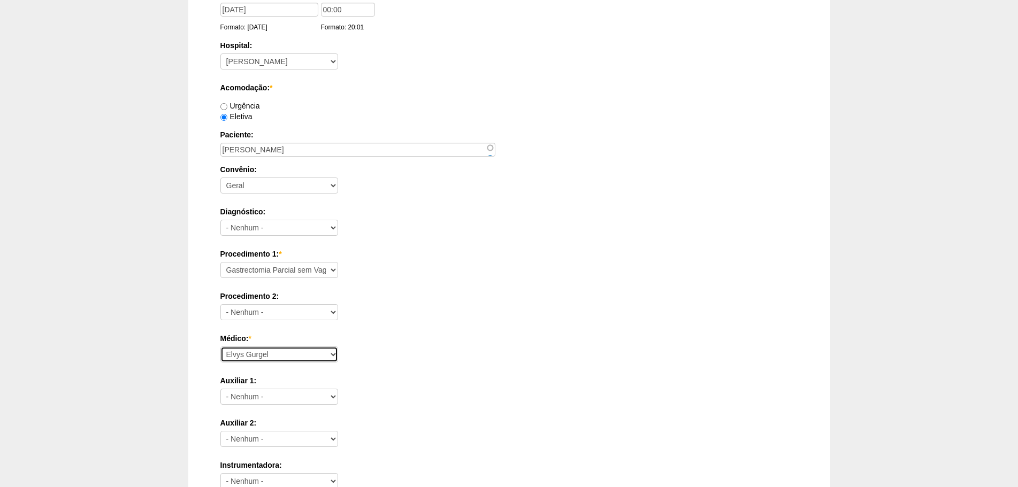
click at [220, 347] on select "Aline Zanon Bariatricas Bruno Bulisani Bruno Oliveira Carolina Waterkemper Elvy…" at bounding box center [279, 355] width 118 height 16
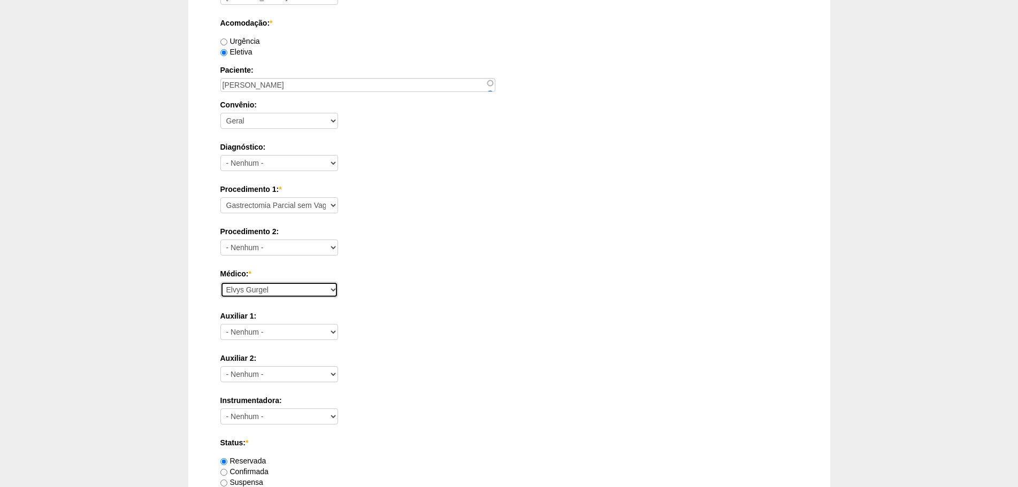
scroll to position [374, 0]
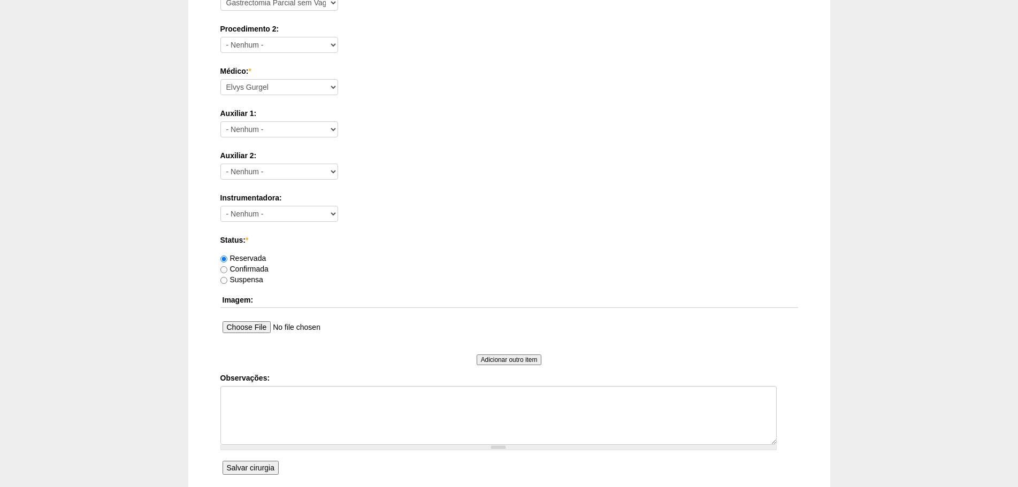
click at [308, 382] on label "Observações:" at bounding box center [509, 378] width 578 height 11
click at [308, 386] on textarea "Observações:" at bounding box center [498, 415] width 556 height 59
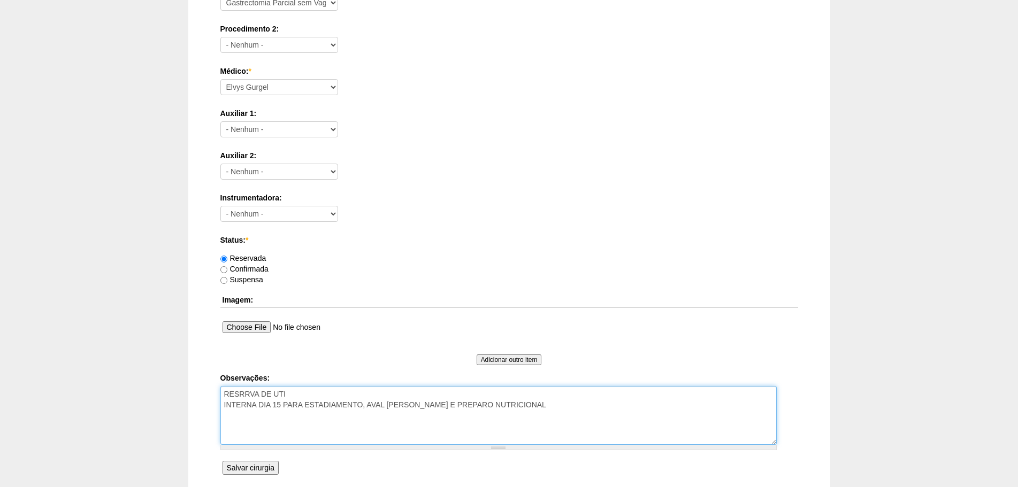
type textarea "RESRRVA DE UTI INTERNA DIA 15 PARA ESTADIAMENTO, AVAL CARDIO E PREPARO NUTRICIO…"
click at [243, 470] on input "Salvar cirurgia" at bounding box center [251, 468] width 56 height 14
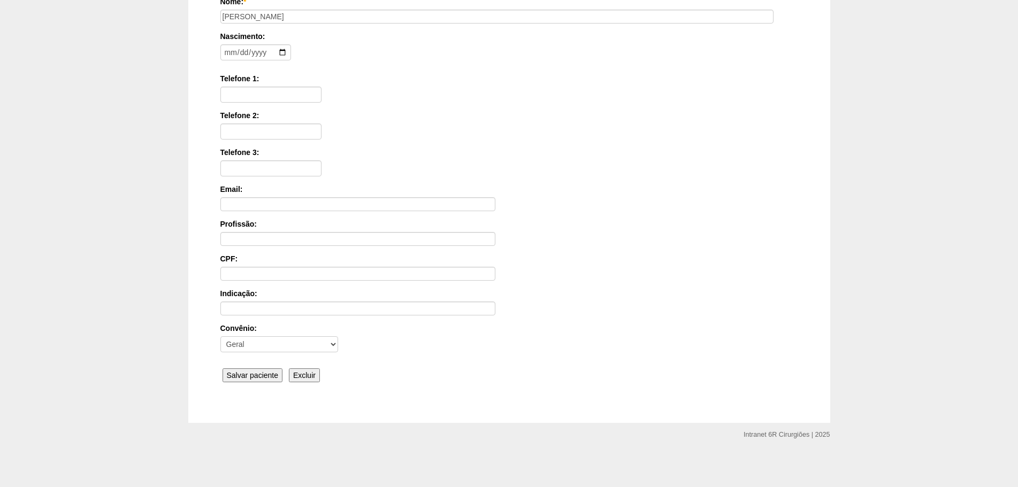
scroll to position [166, 0]
click at [250, 368] on input "Salvar paciente" at bounding box center [253, 375] width 60 height 14
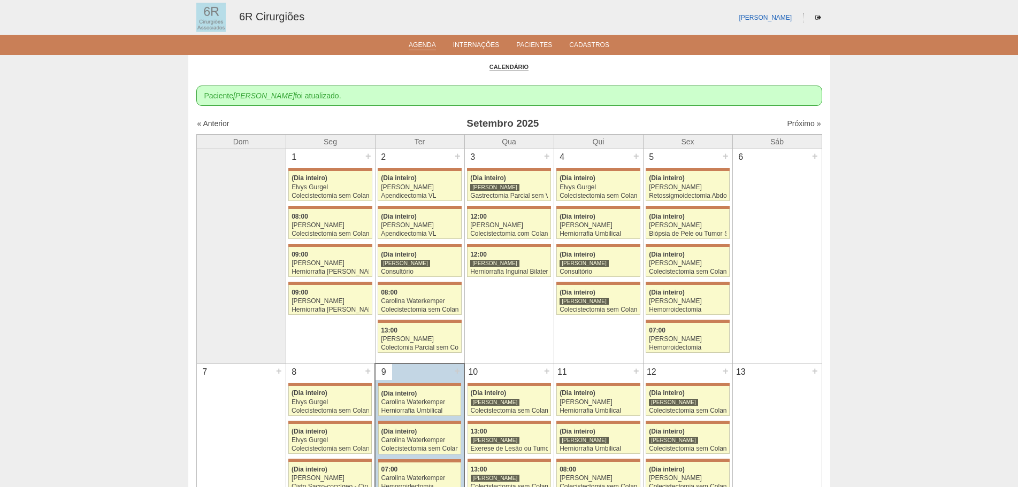
click at [420, 45] on link "Agenda" at bounding box center [422, 45] width 27 height 9
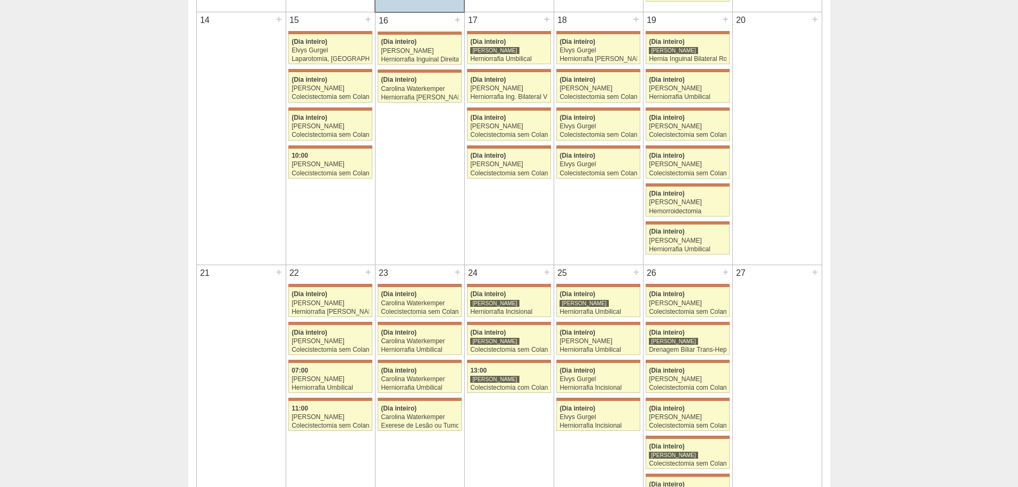
scroll to position [749, 0]
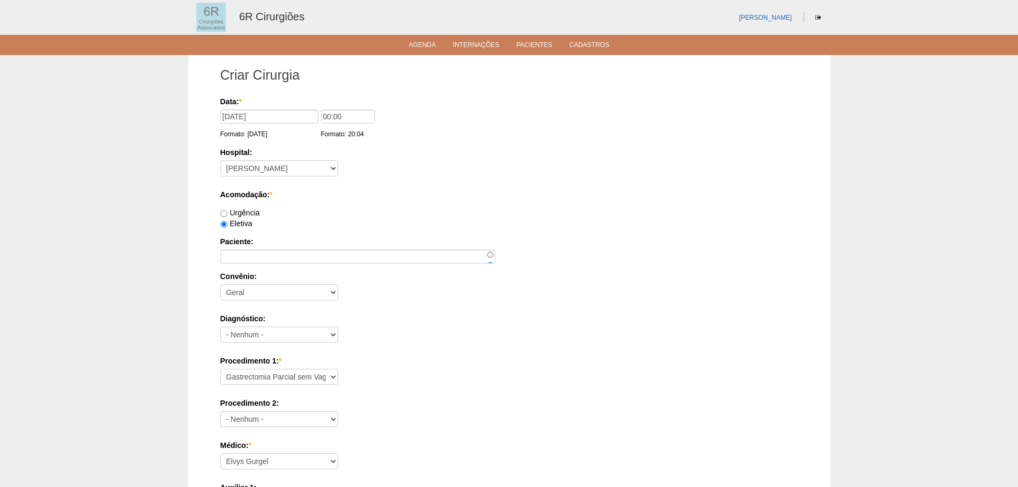
select select "66639"
select select "70"
click at [423, 52] on ul "Agenda Internações Pacientes Cadastros" at bounding box center [509, 45] width 1018 height 20
click at [426, 49] on link "Agenda" at bounding box center [422, 45] width 27 height 9
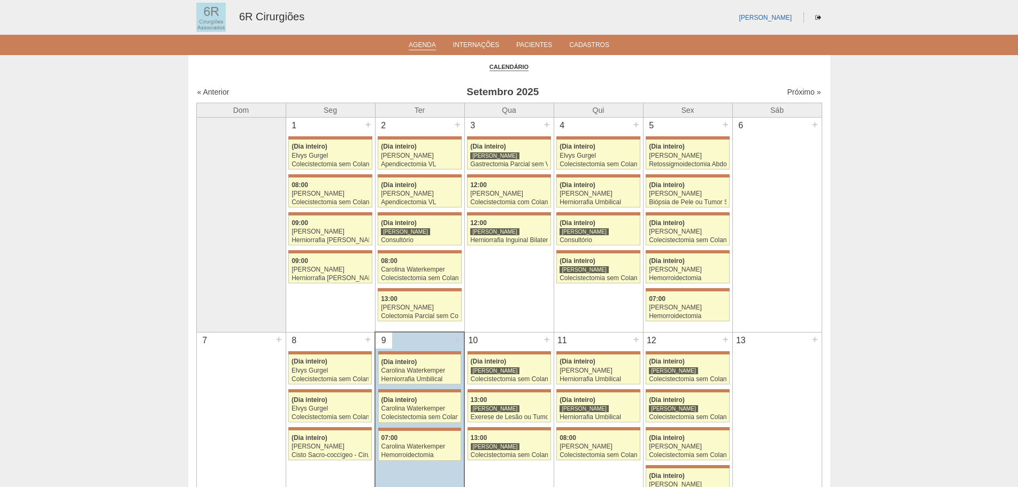
click at [788, 87] on div "Próximo »" at bounding box center [746, 92] width 150 height 11
click at [791, 90] on link "Próximo »" at bounding box center [804, 92] width 34 height 9
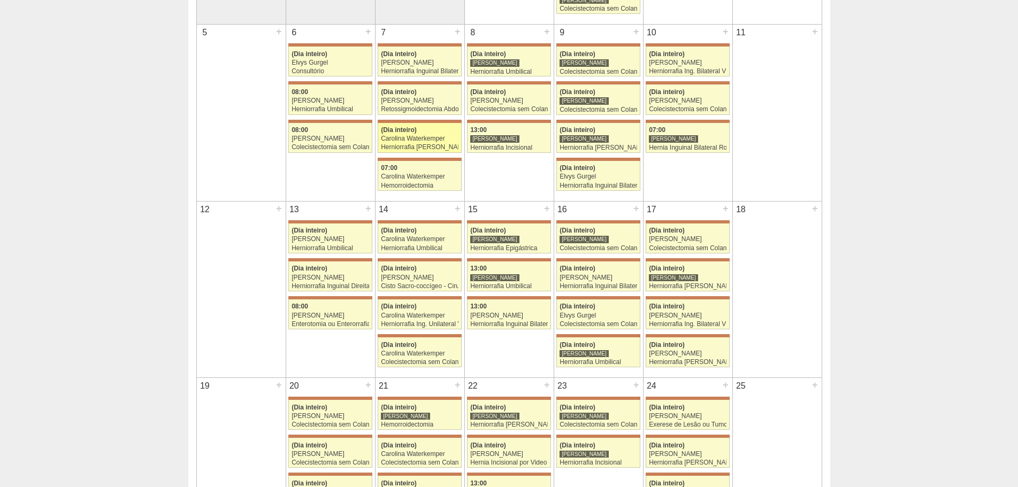
scroll to position [535, 0]
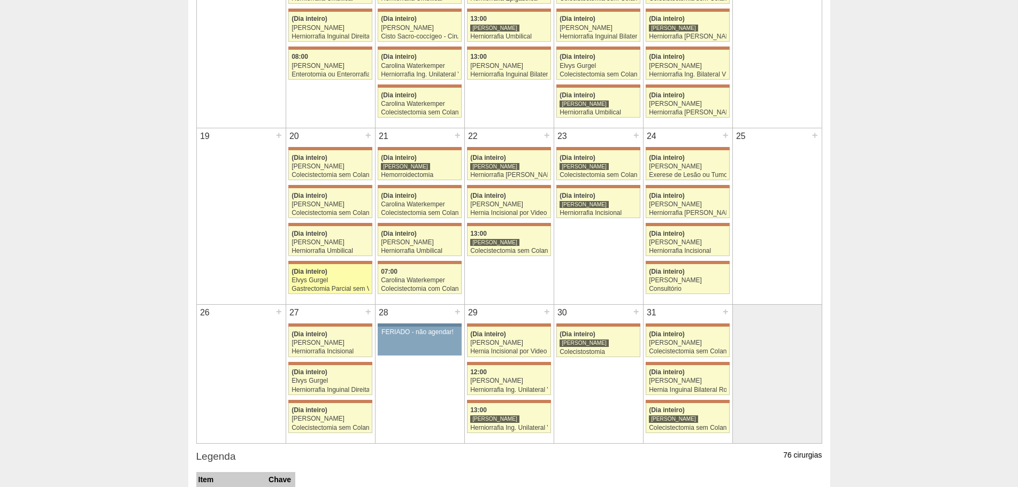
click at [355, 269] on div "(Dia inteiro)" at bounding box center [331, 272] width 78 height 7
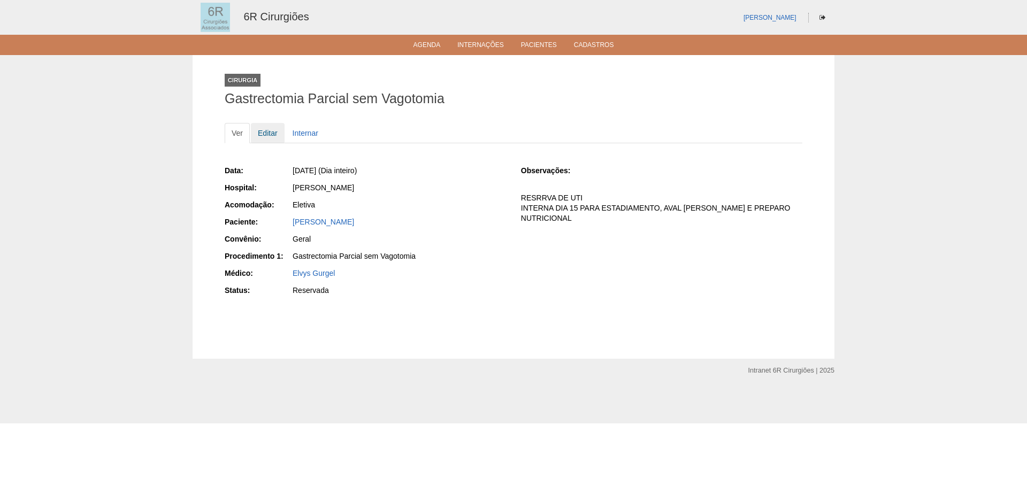
click at [263, 131] on link "Editar" at bounding box center [268, 133] width 34 height 20
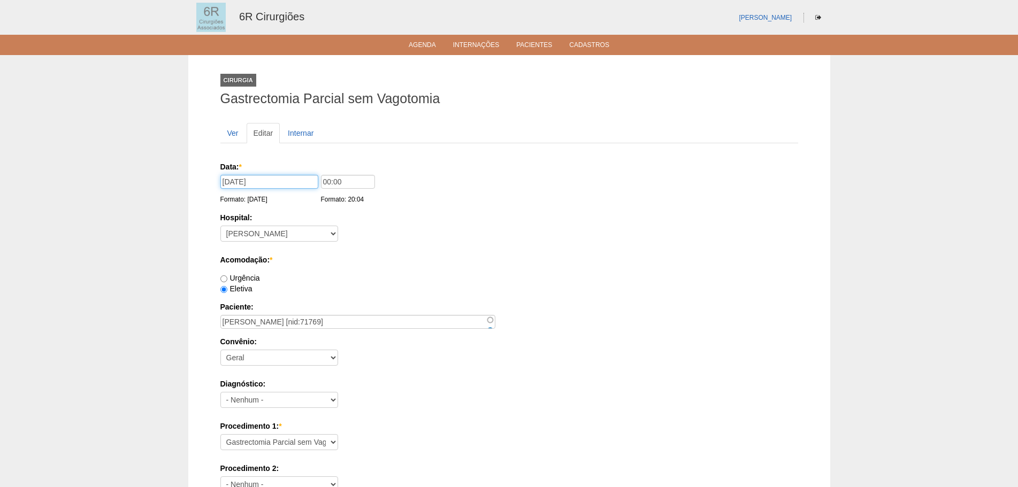
click at [257, 175] on input "[DATE]" at bounding box center [269, 182] width 98 height 14
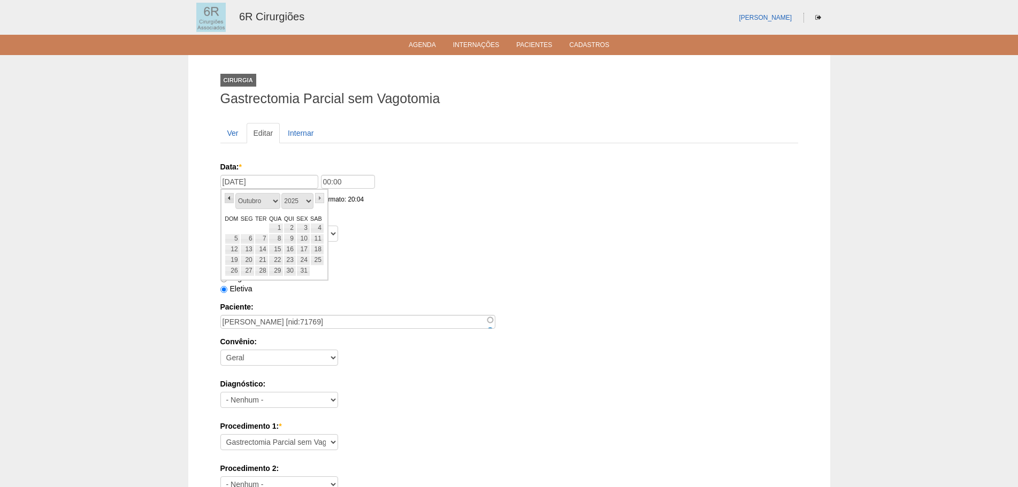
click at [229, 196] on link "«" at bounding box center [230, 198] width 10 height 10
click at [251, 264] on link "22" at bounding box center [247, 260] width 14 height 11
type input "[DATE]"
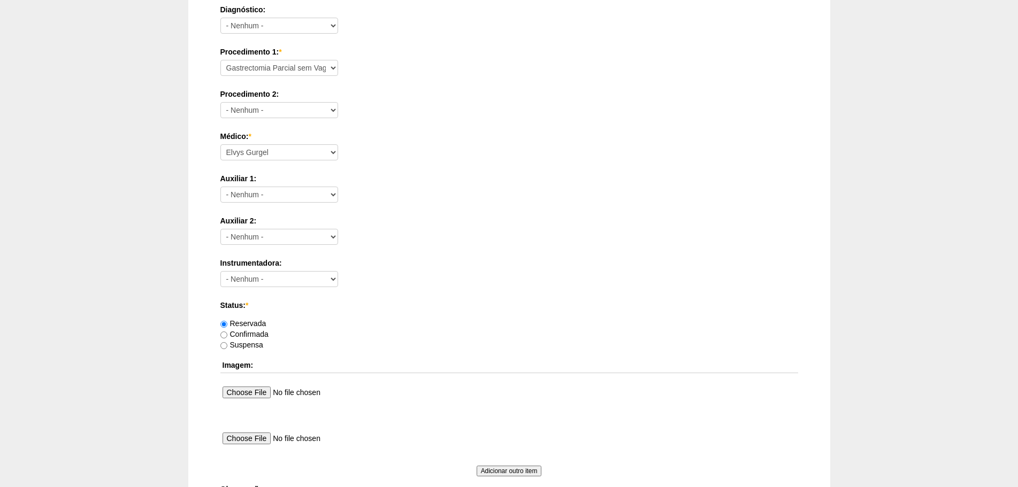
scroll to position [579, 0]
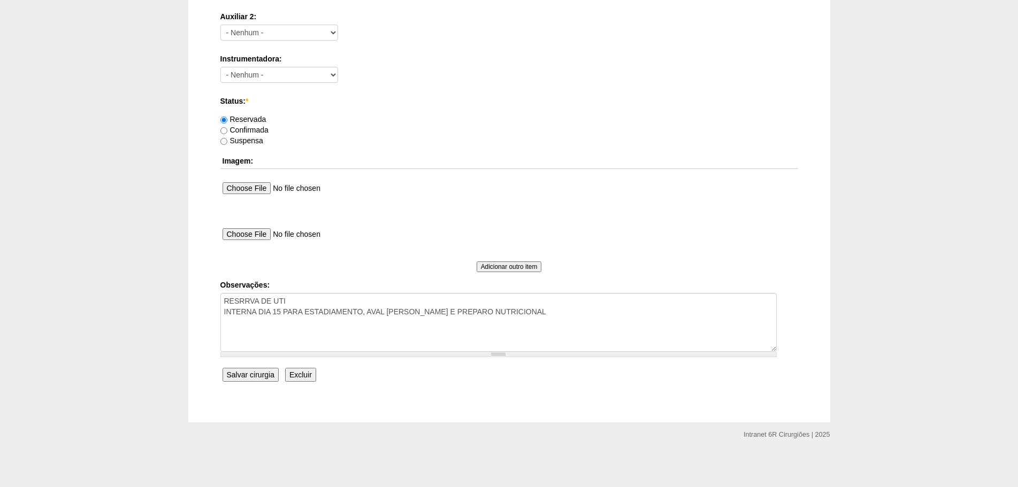
click at [272, 376] on input "Salvar cirurgia" at bounding box center [251, 375] width 56 height 14
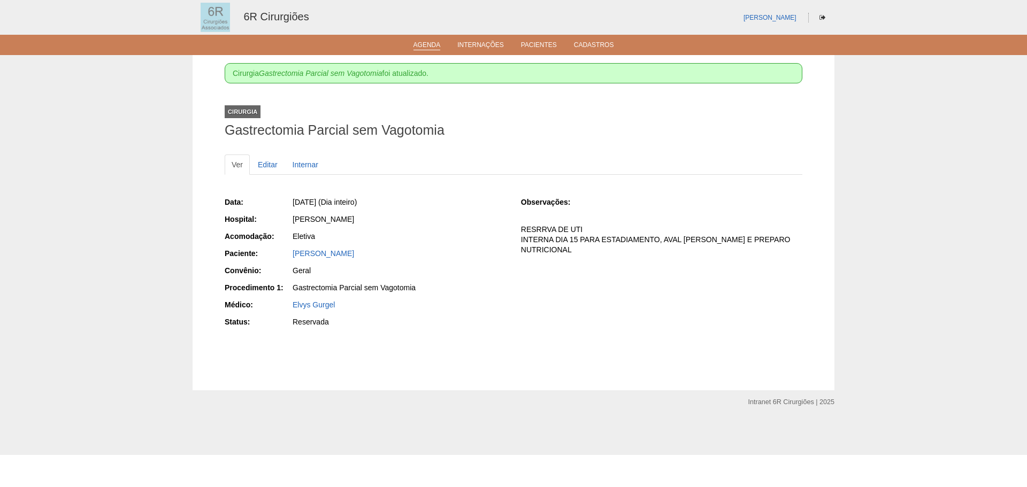
click at [421, 45] on link "Agenda" at bounding box center [426, 45] width 27 height 9
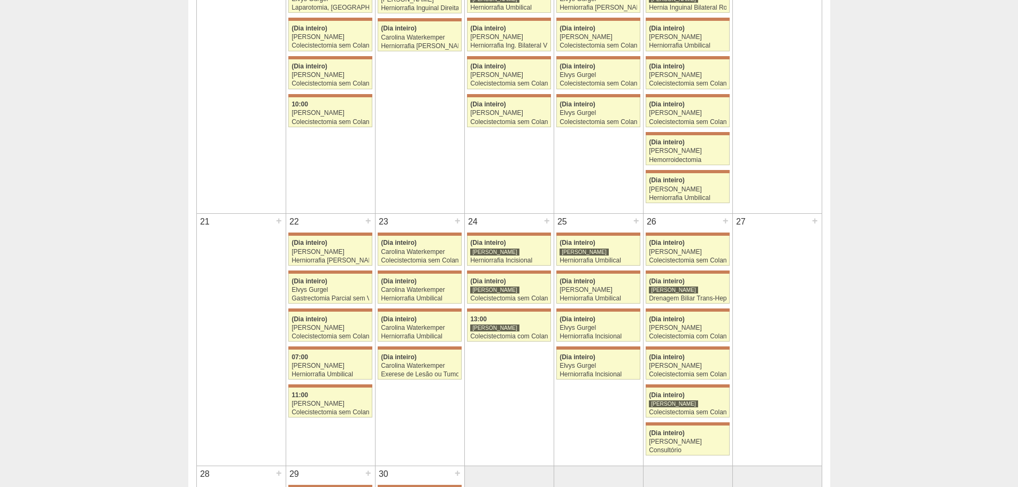
scroll to position [588, 0]
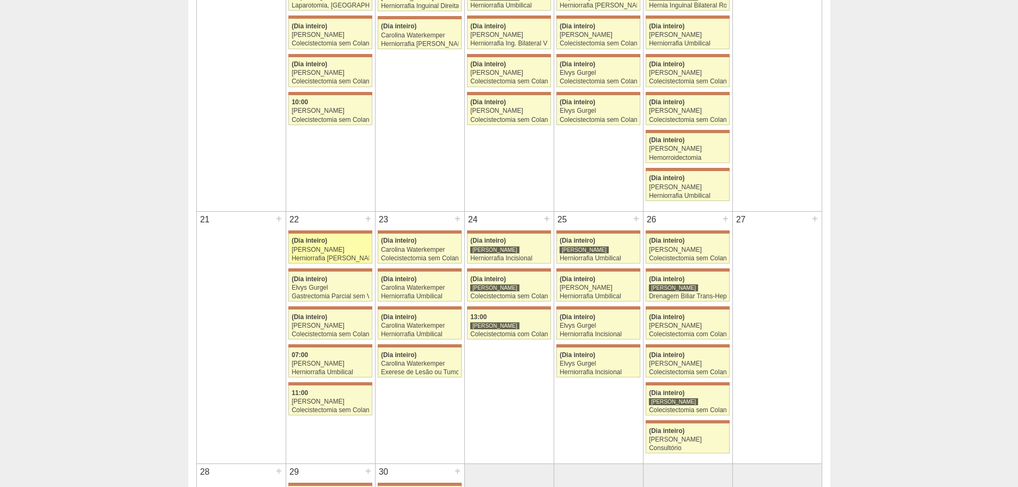
click at [346, 259] on div "Herniorrafia [PERSON_NAME]" at bounding box center [331, 258] width 78 height 7
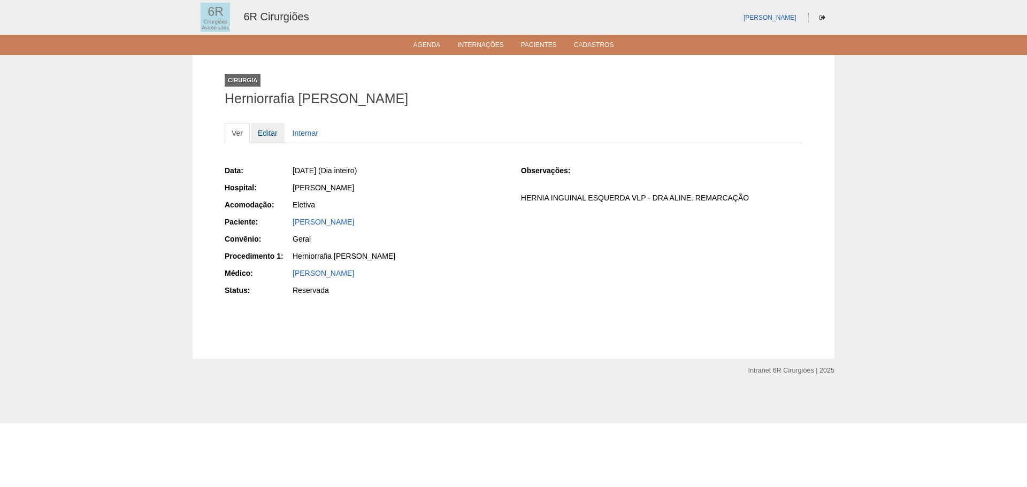
click at [277, 140] on link "Editar" at bounding box center [268, 133] width 34 height 20
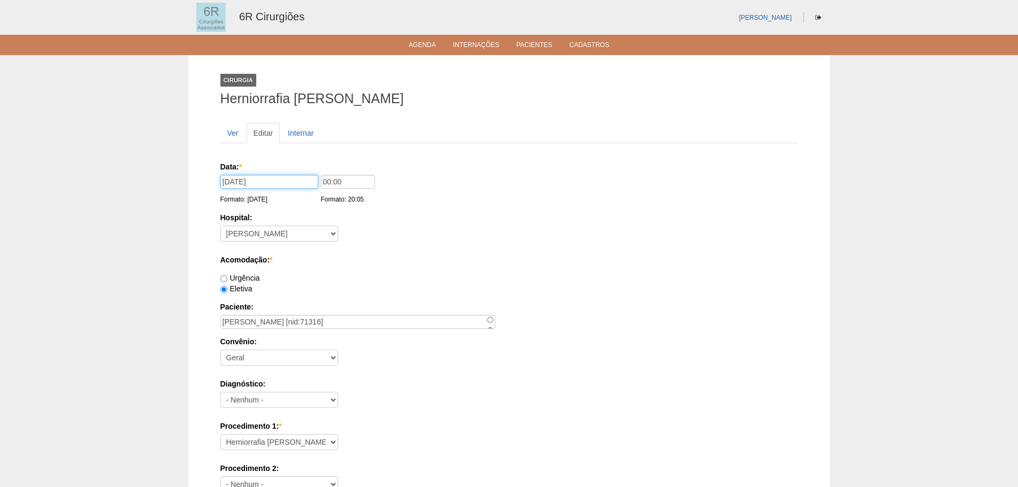
click at [270, 181] on input "[DATE]" at bounding box center [269, 182] width 98 height 14
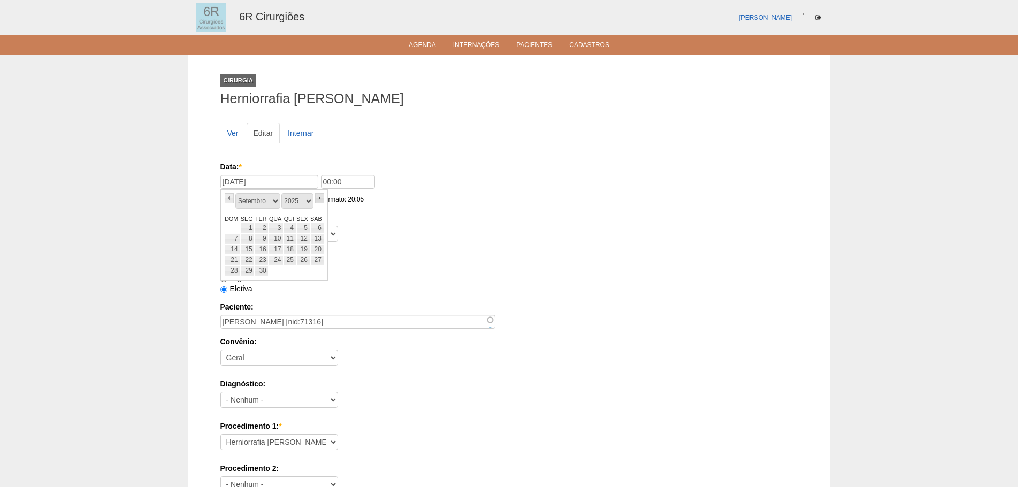
click at [319, 203] on link "»" at bounding box center [320, 198] width 10 height 10
click at [249, 239] on link "6" at bounding box center [247, 239] width 14 height 11
type input "[DATE]"
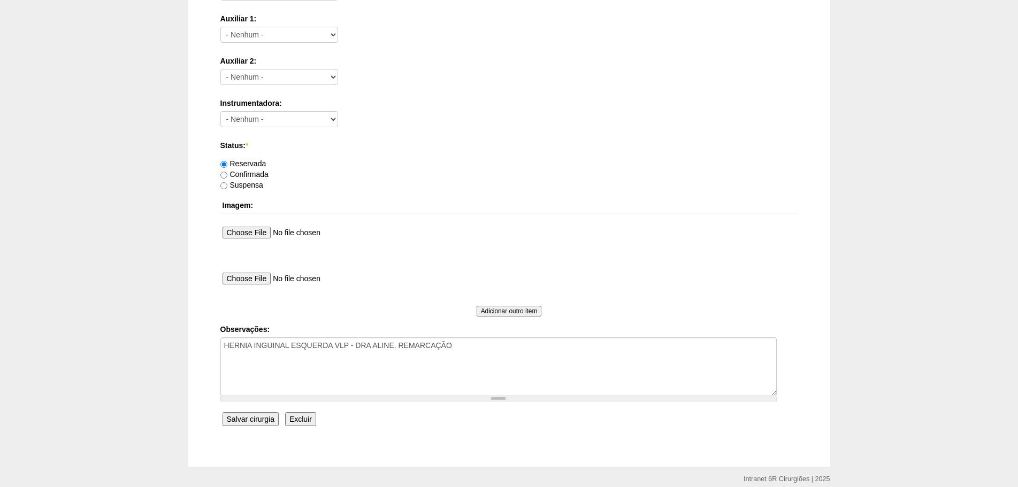
scroll to position [535, 0]
click at [555, 345] on textarea "HERNIA INGUINAL ESQUERDA VLP - DRA ALINE. REMARCAÇÃO" at bounding box center [498, 366] width 556 height 59
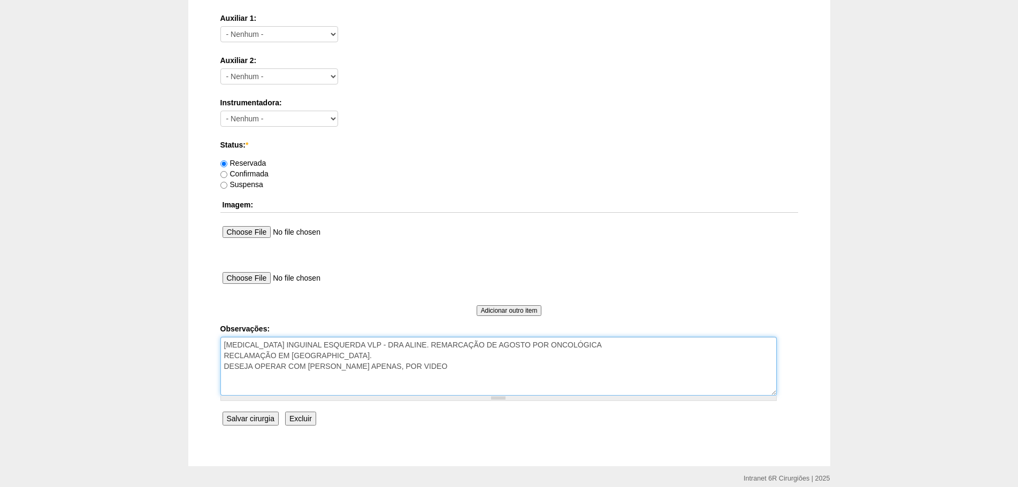
type textarea "[MEDICAL_DATA] INGUINAL ESQUERDA VLP - DRA ALINE. REMARCAÇÃO DE AGOSTO POR ONCO…"
click at [265, 420] on input "Salvar cirurgia" at bounding box center [251, 419] width 56 height 14
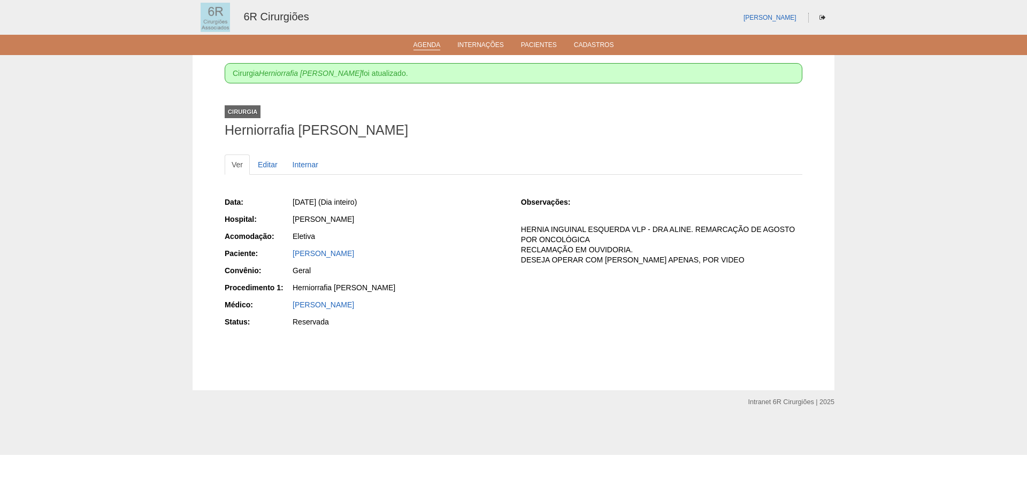
click at [427, 43] on link "Agenda" at bounding box center [426, 45] width 27 height 9
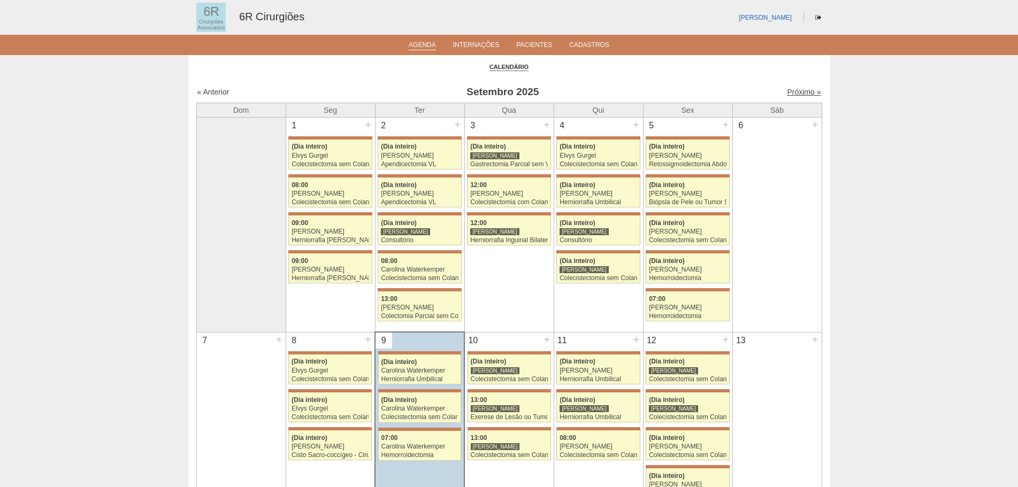
click at [803, 92] on link "Próximo »" at bounding box center [804, 92] width 34 height 9
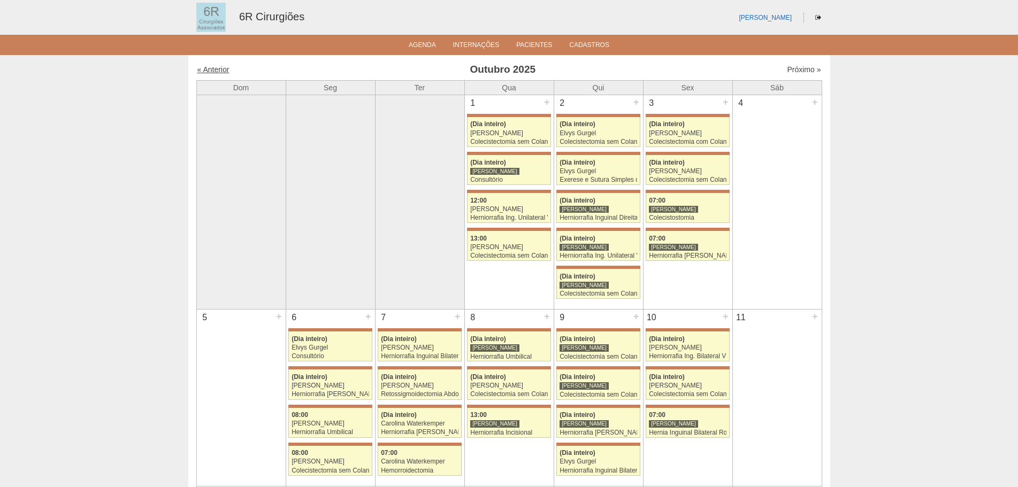
click at [203, 70] on link "« Anterior" at bounding box center [213, 69] width 32 height 9
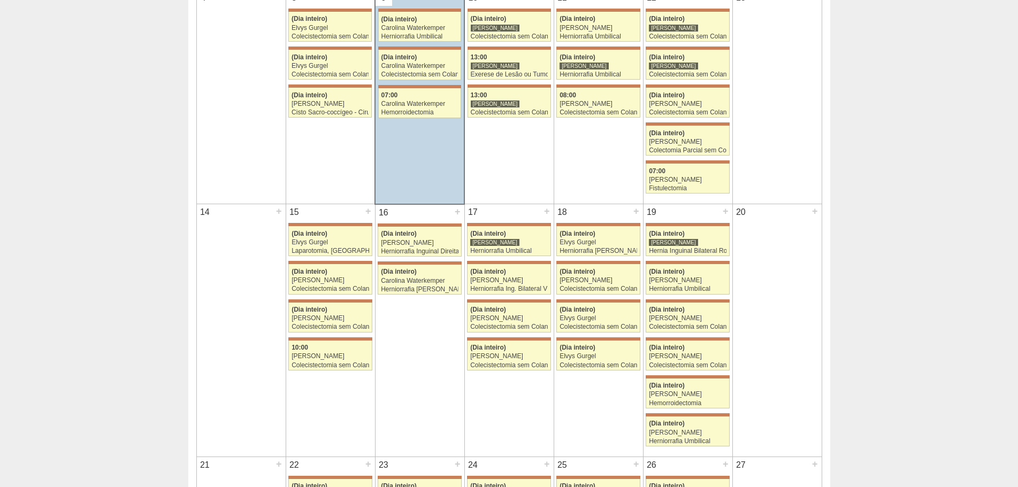
scroll to position [321, 0]
